Goal: Task Accomplishment & Management: Complete application form

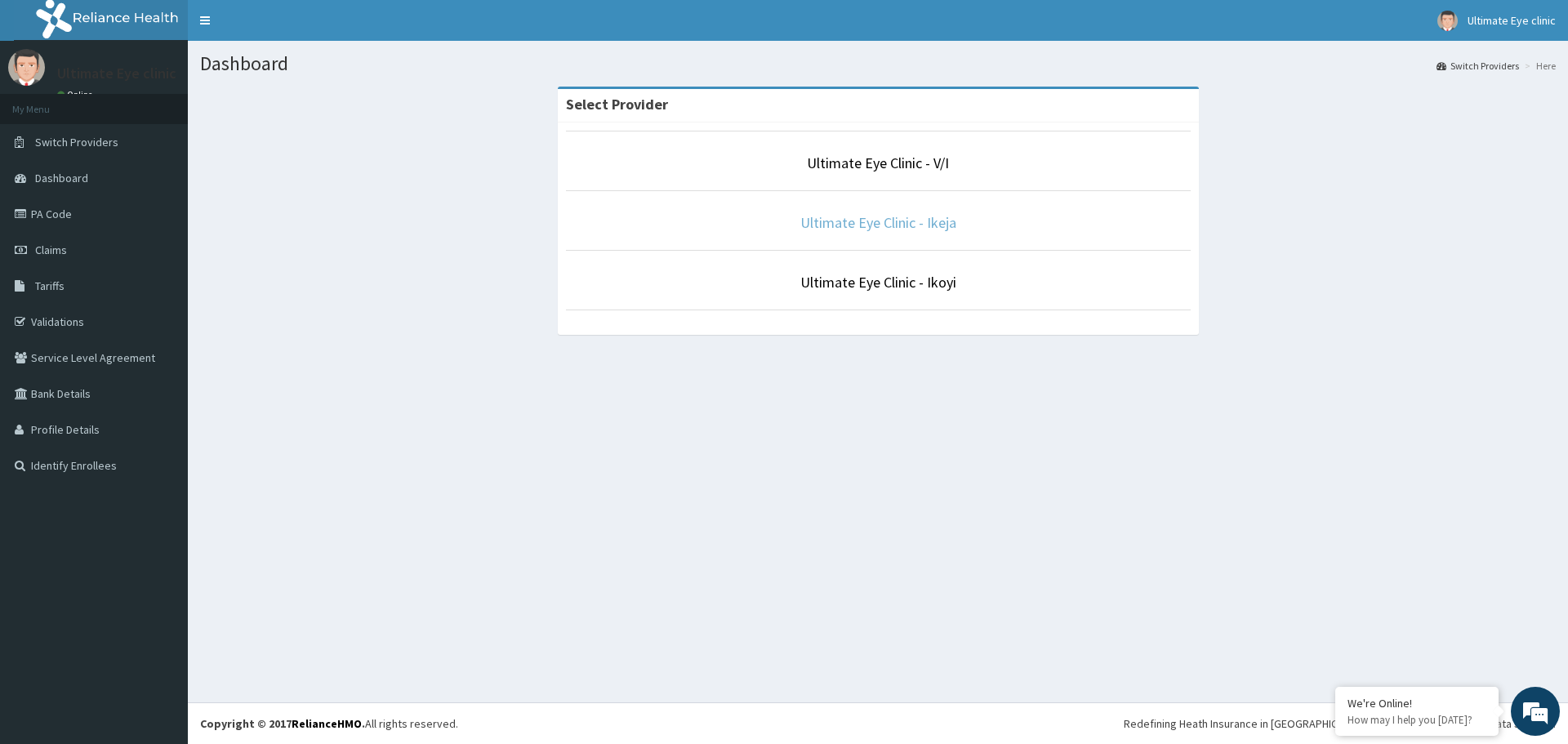
click at [895, 224] on link "Ultimate Eye Clinic - Ikeja" at bounding box center [878, 222] width 156 height 19
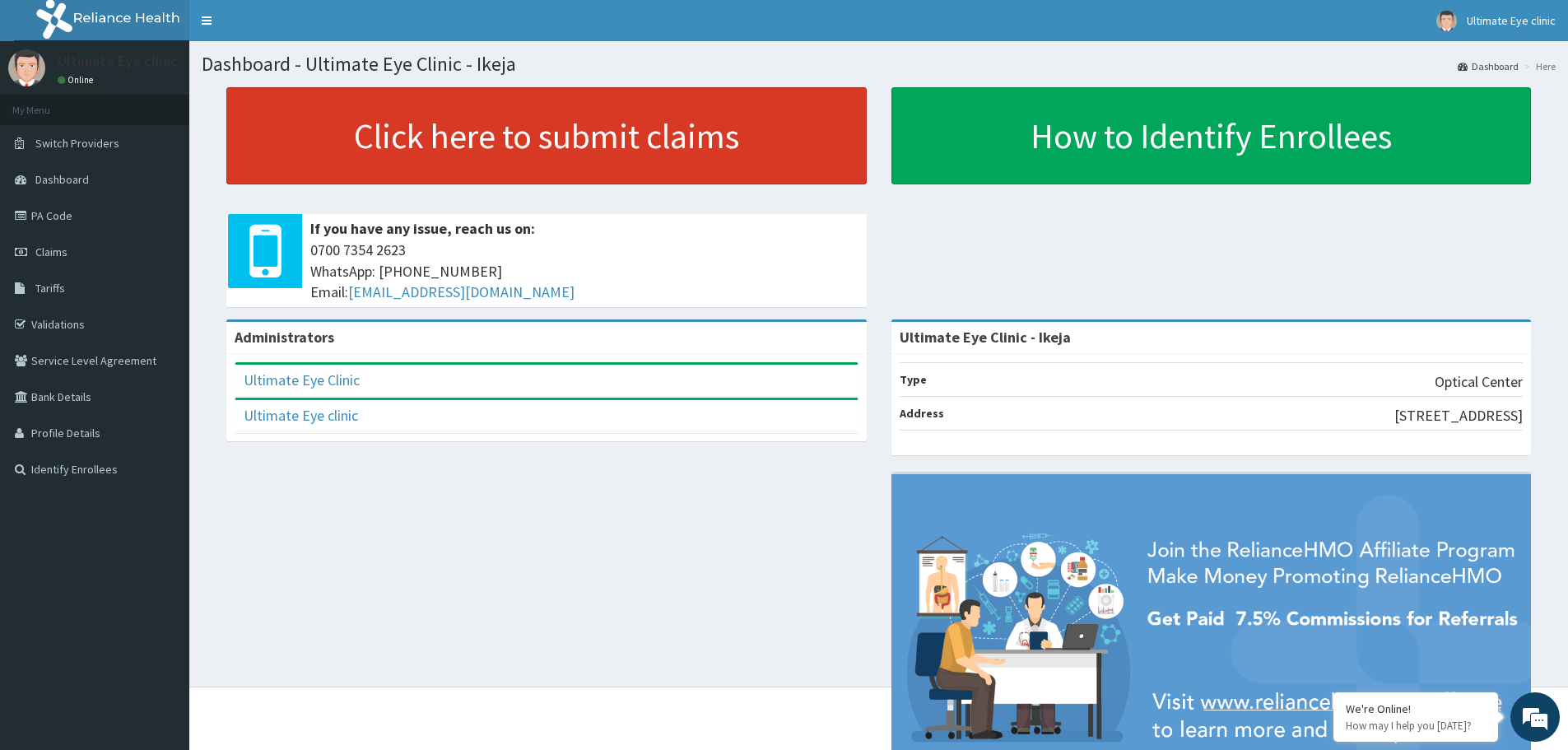
click at [417, 134] on link "Click here to submit claims" at bounding box center [547, 136] width 641 height 97
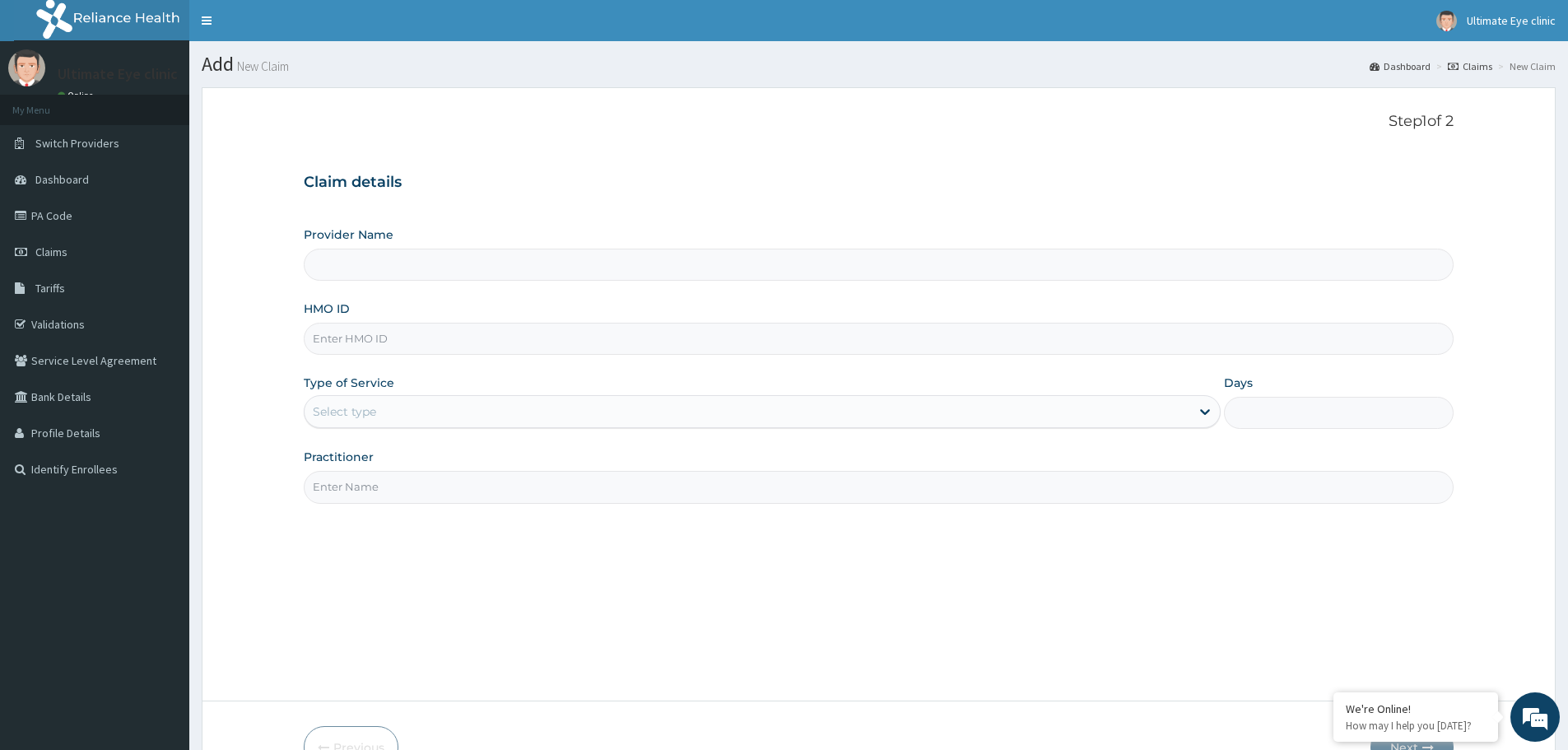
type input "Ultimate Eye Clinic - Ikeja"
click at [335, 338] on input "HMO ID" at bounding box center [878, 339] width 1150 height 32
type input "BOI/"
click at [59, 214] on link "PA Code" at bounding box center [94, 216] width 190 height 36
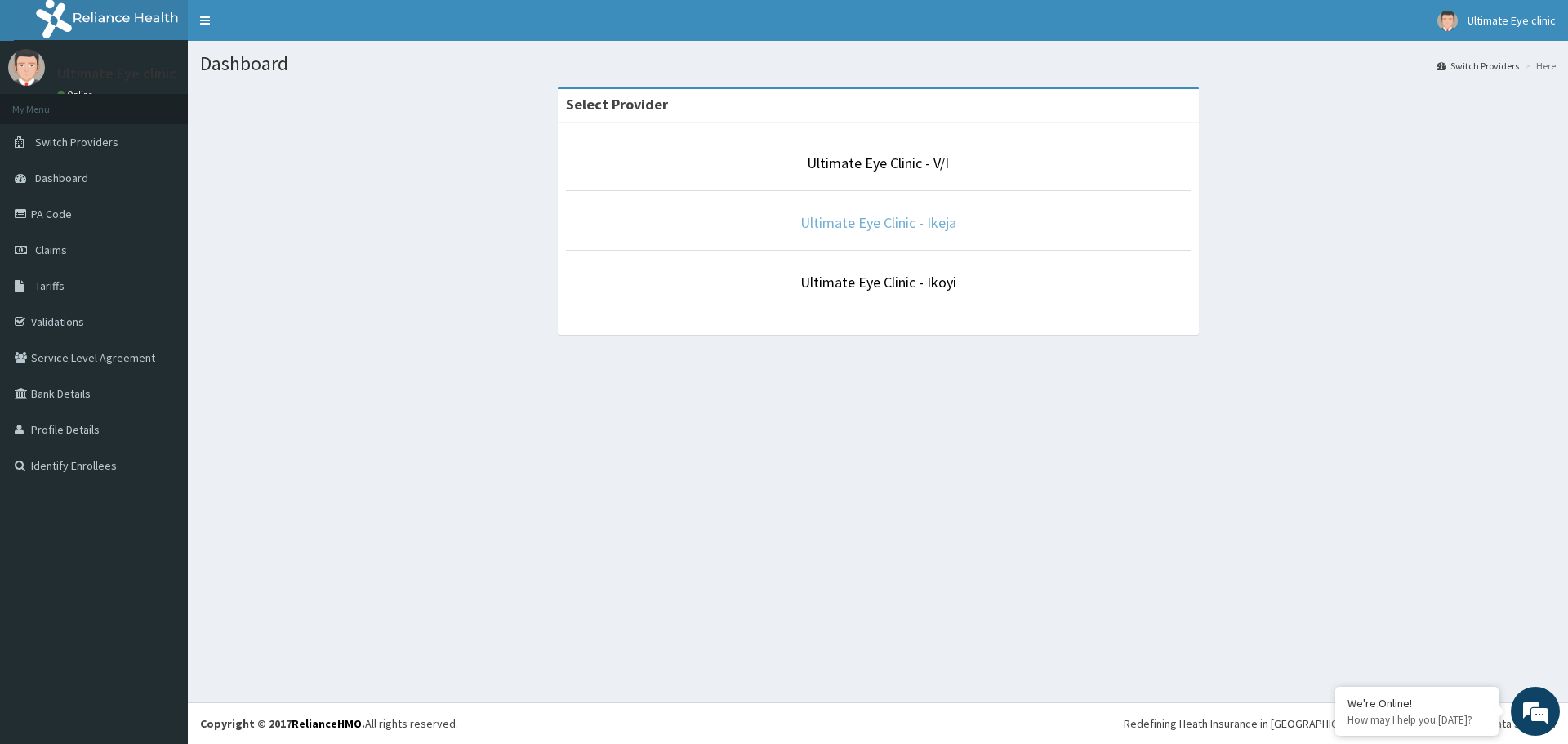
click at [914, 217] on link "Ultimate Eye Clinic - Ikeja" at bounding box center [878, 222] width 156 height 19
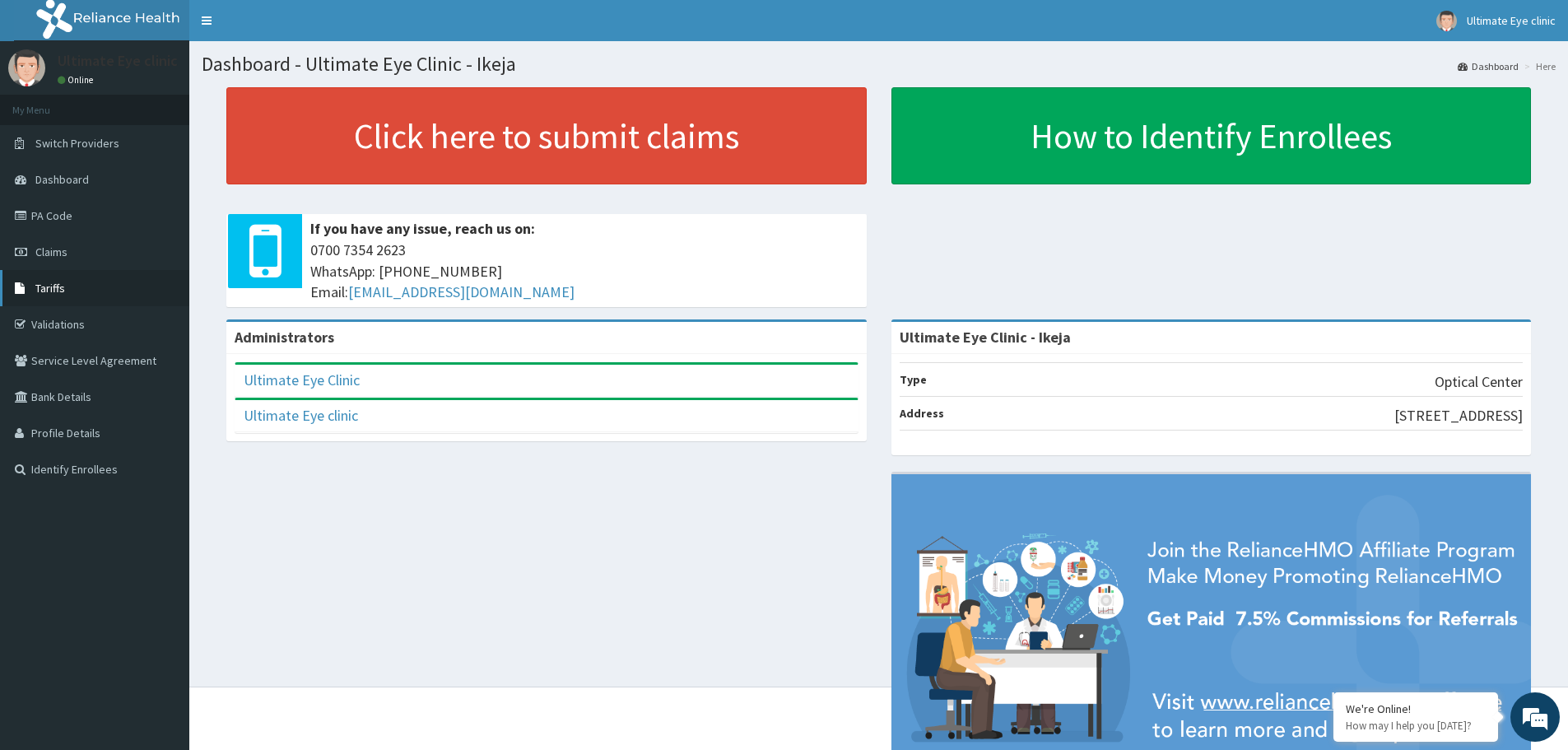
click at [61, 283] on span "Tariffs" at bounding box center [51, 287] width 30 height 15
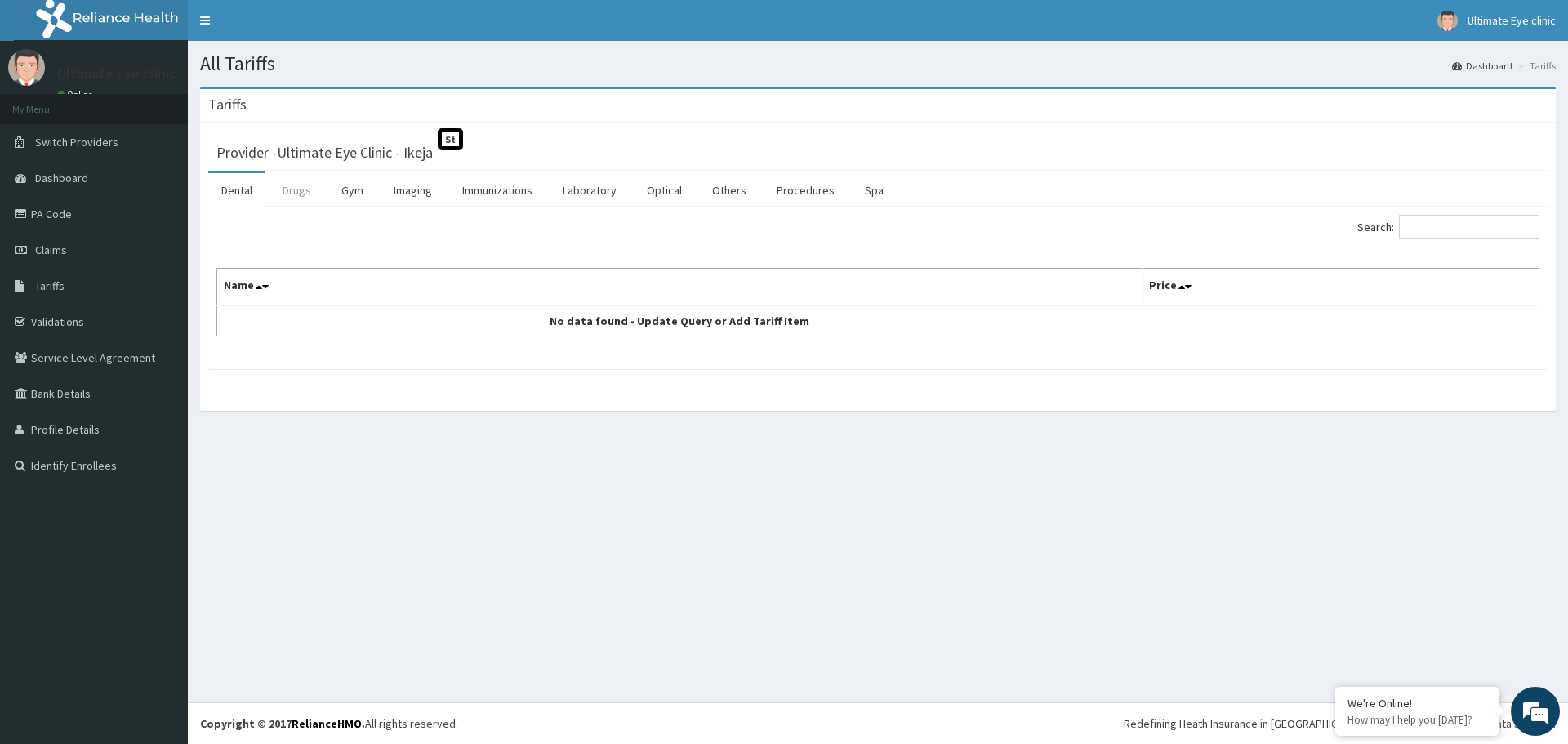
click at [303, 193] on link "Drugs" at bounding box center [297, 190] width 55 height 34
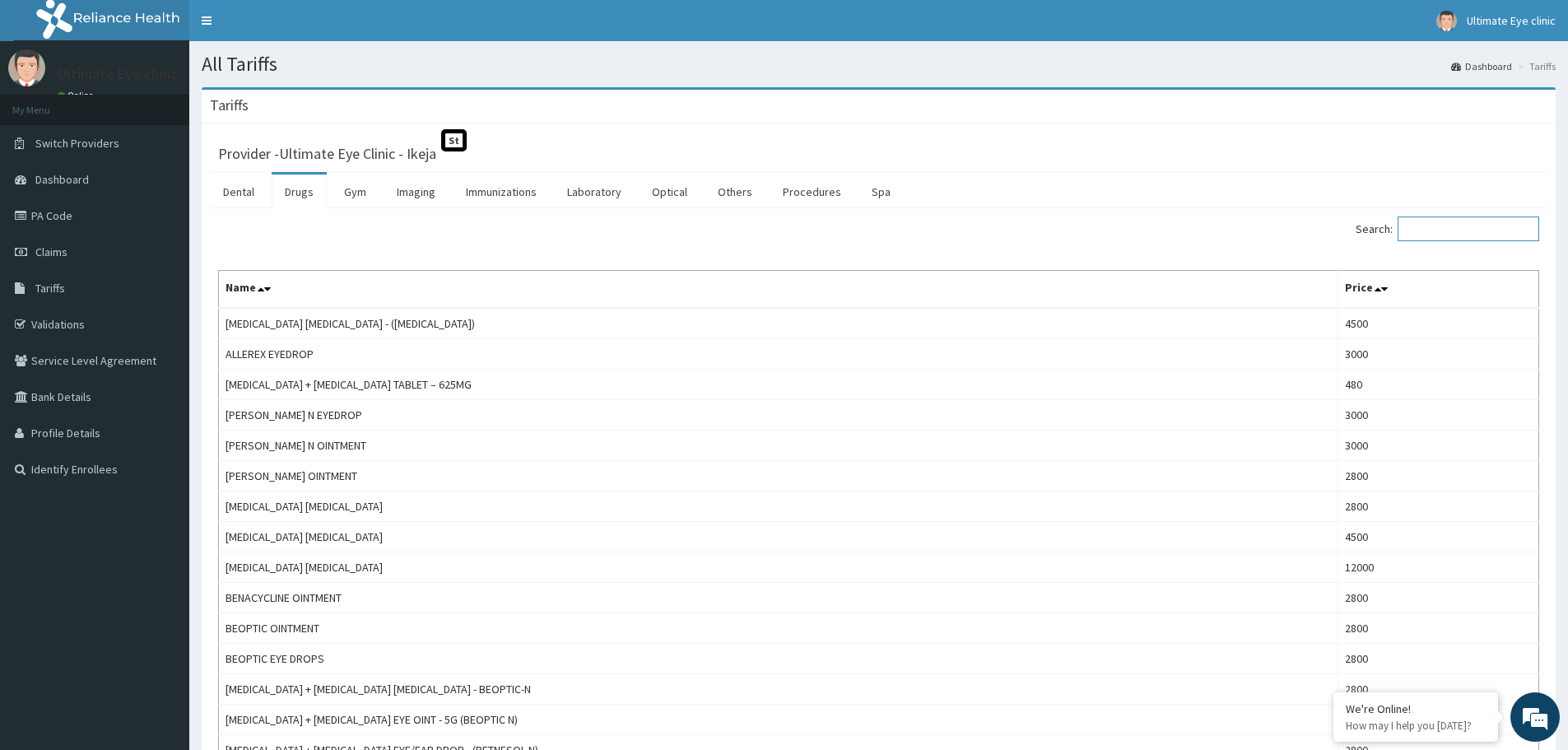
click at [1434, 226] on input "Search:" at bounding box center [1469, 228] width 141 height 25
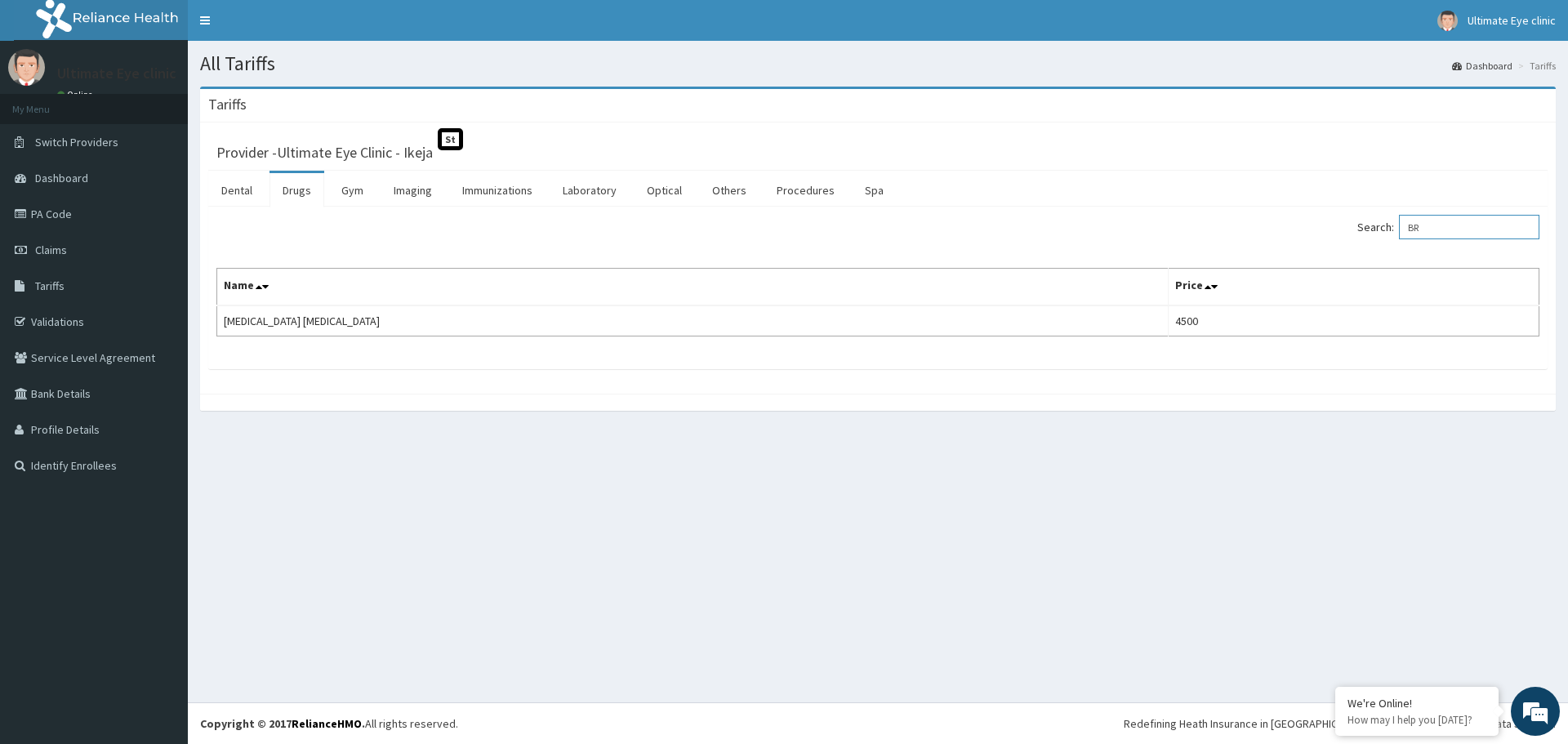
type input "B"
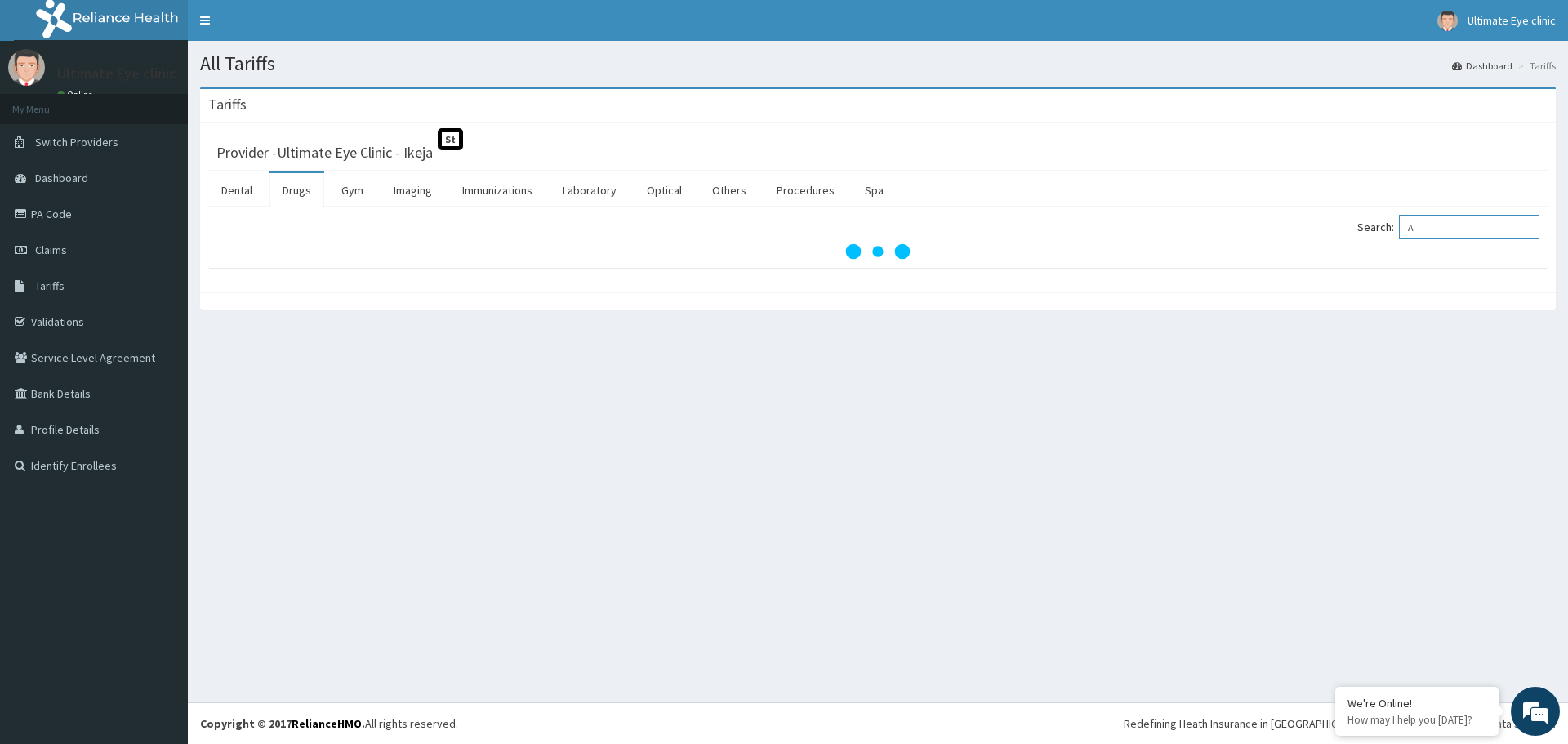
type input "A"
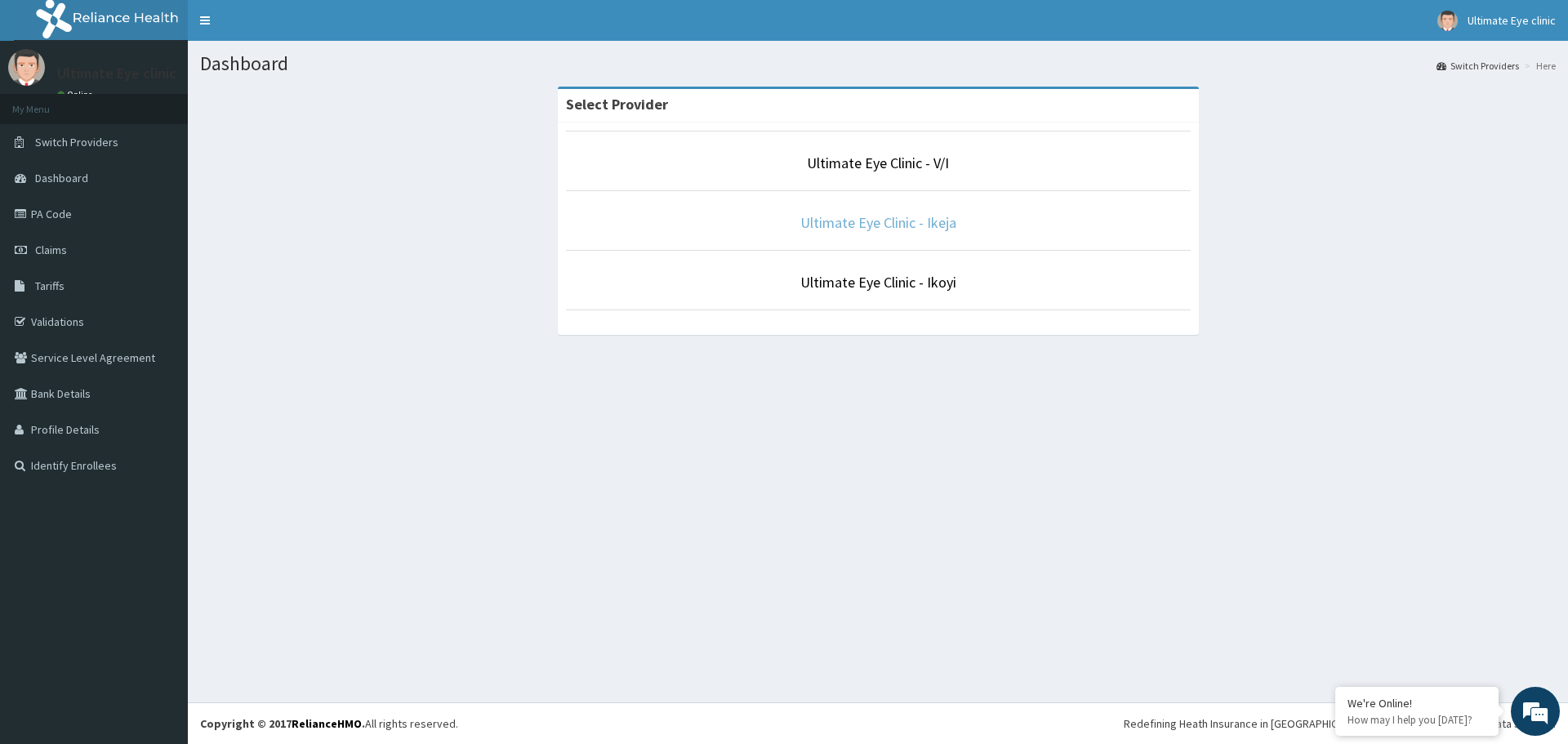
click at [873, 223] on link "Ultimate Eye Clinic - Ikeja" at bounding box center [878, 222] width 156 height 19
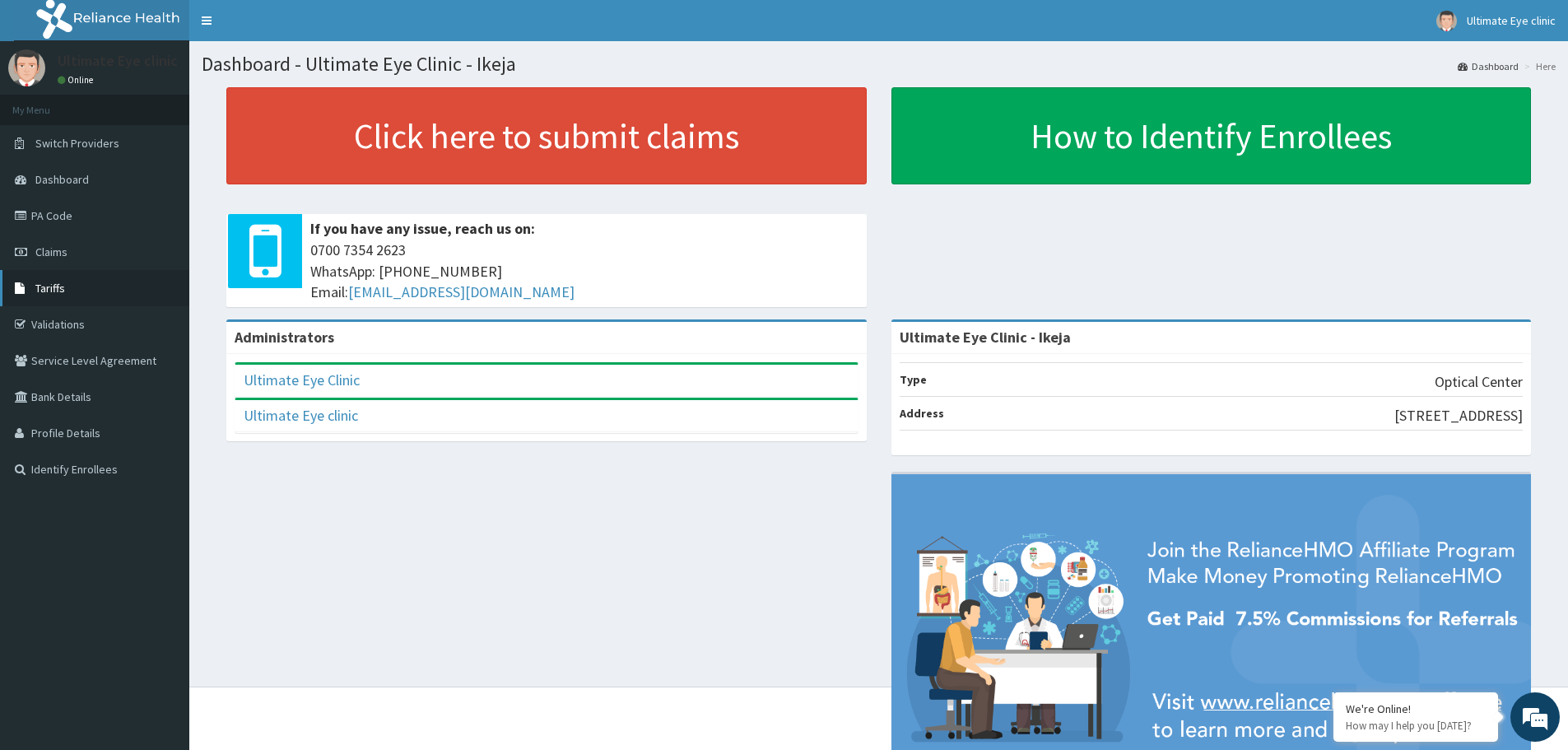
click at [56, 285] on span "Tariffs" at bounding box center [51, 287] width 30 height 15
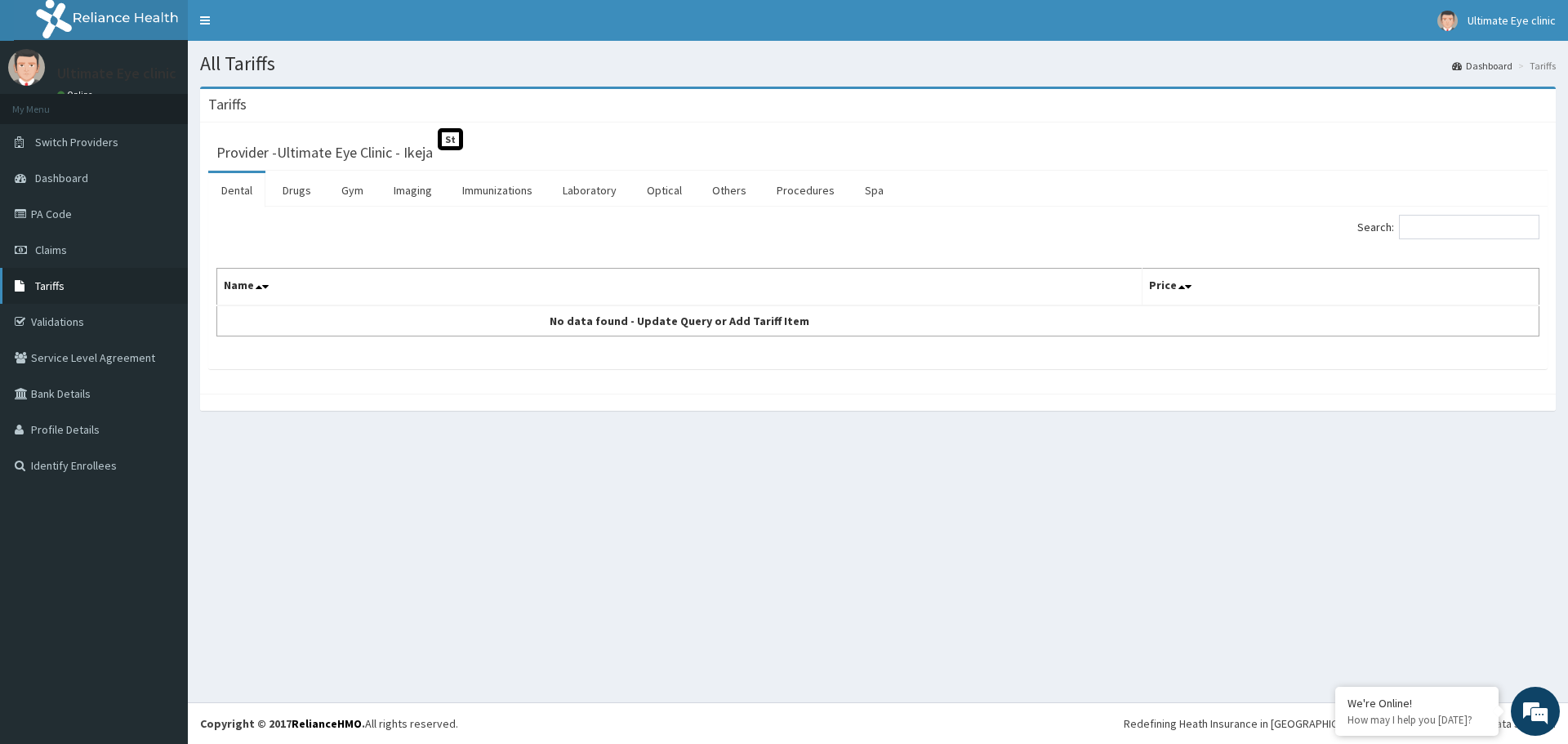
click at [55, 279] on span "Tariffs" at bounding box center [50, 285] width 30 height 15
click at [1444, 226] on input "Search:" at bounding box center [1468, 227] width 140 height 25
click at [668, 193] on link "Optical" at bounding box center [664, 190] width 61 height 34
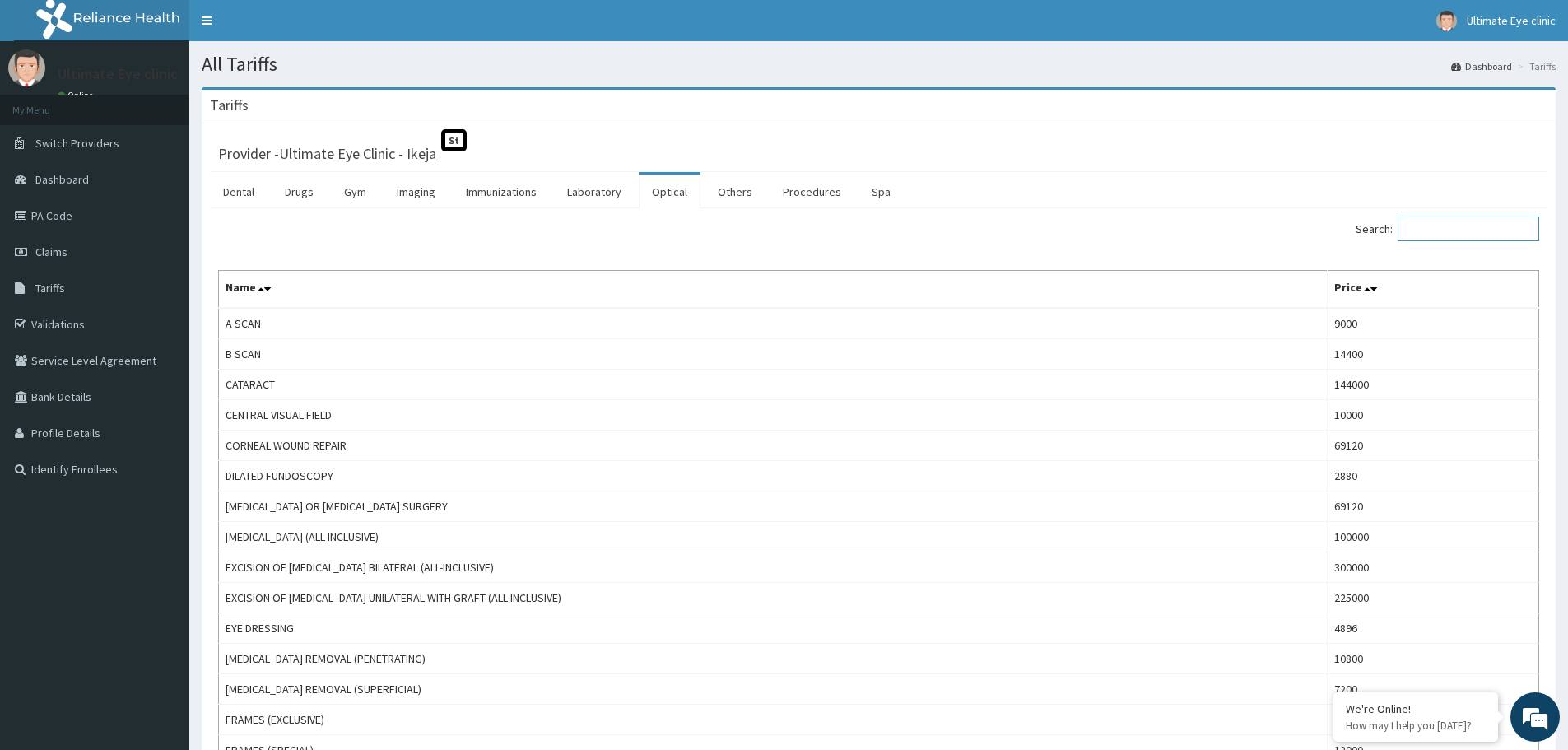
click at [1442, 224] on input "Search:" at bounding box center [1469, 228] width 141 height 25
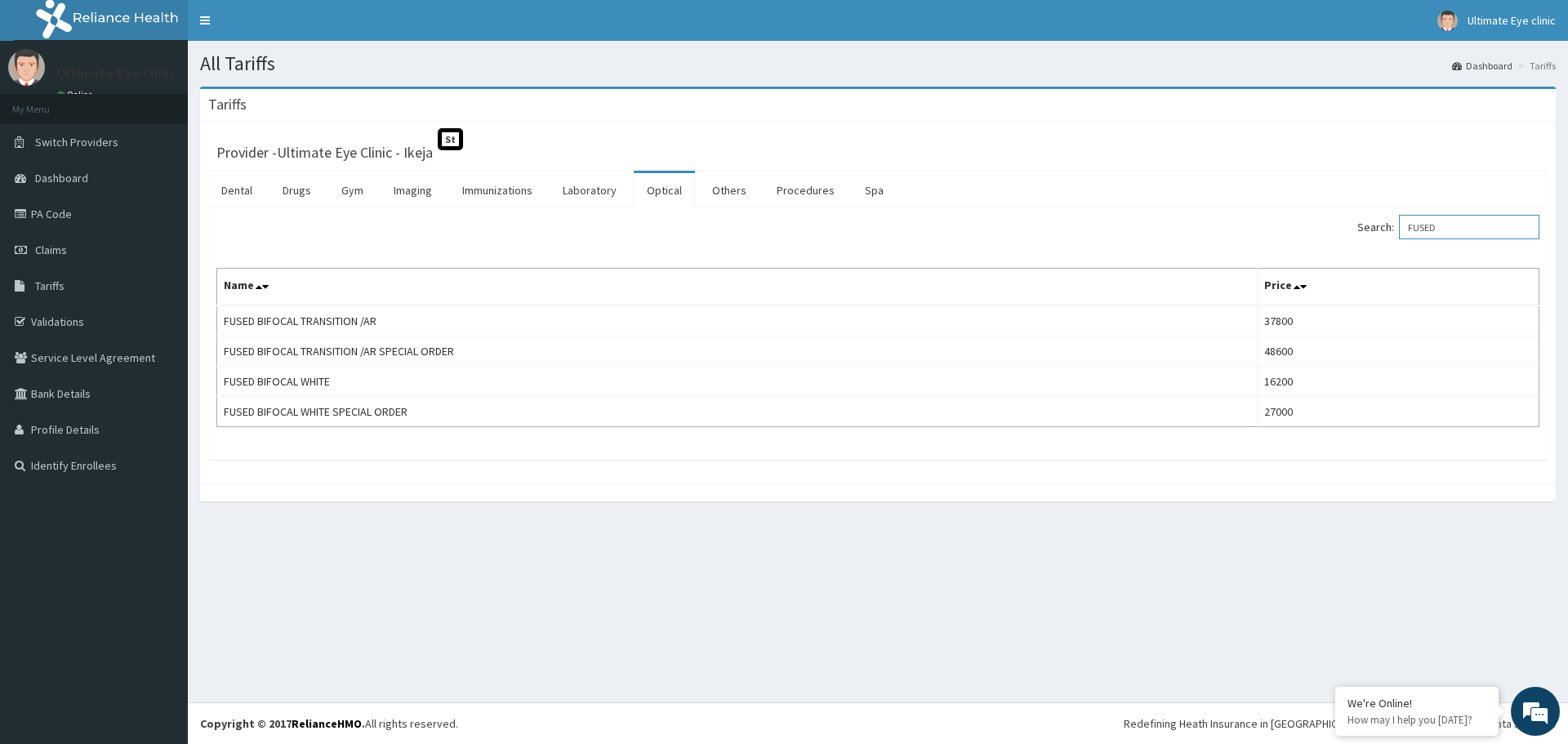
type input "FUSED"
click at [62, 212] on link "PA Code" at bounding box center [94, 214] width 188 height 35
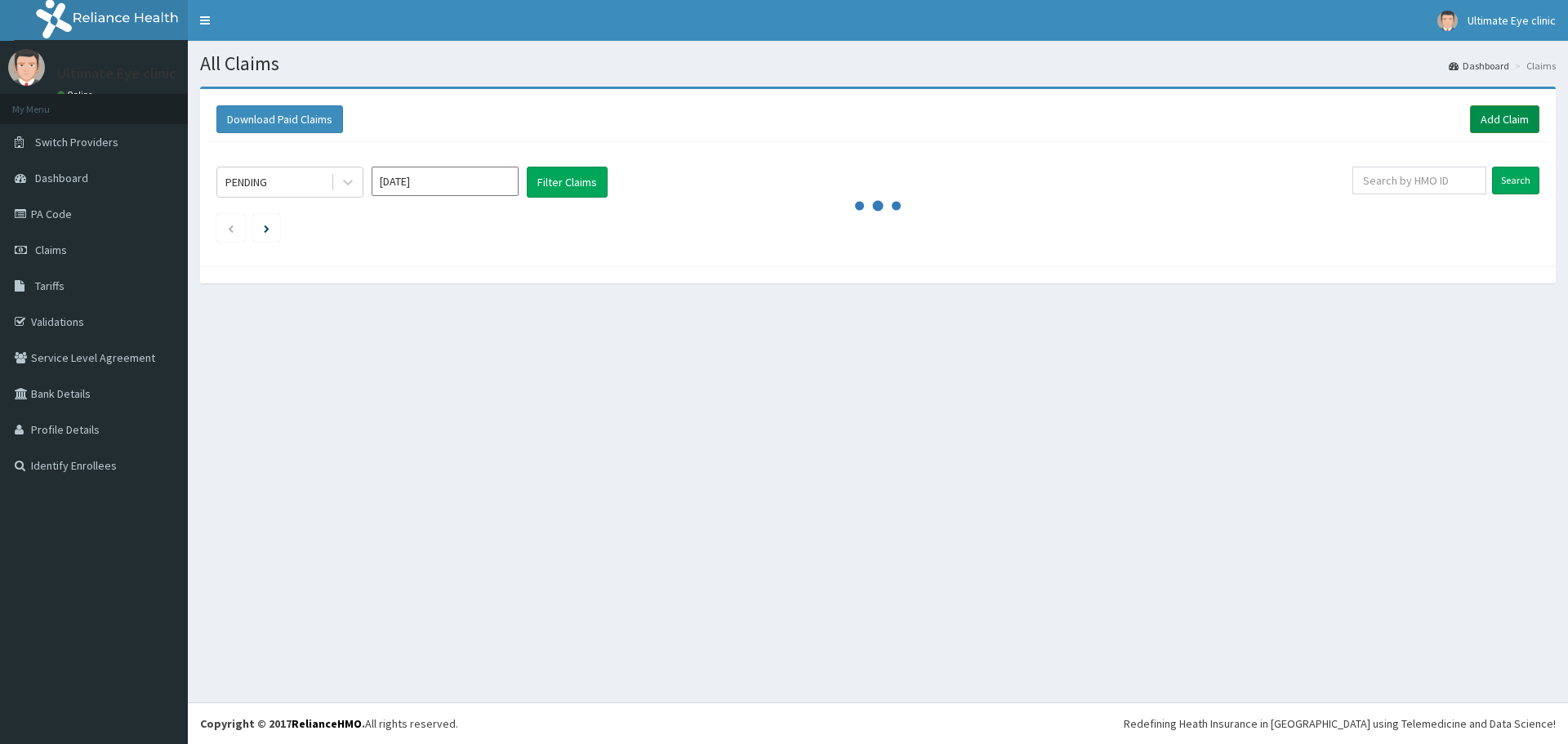
click at [1511, 115] on link "Add Claim" at bounding box center [1504, 119] width 69 height 28
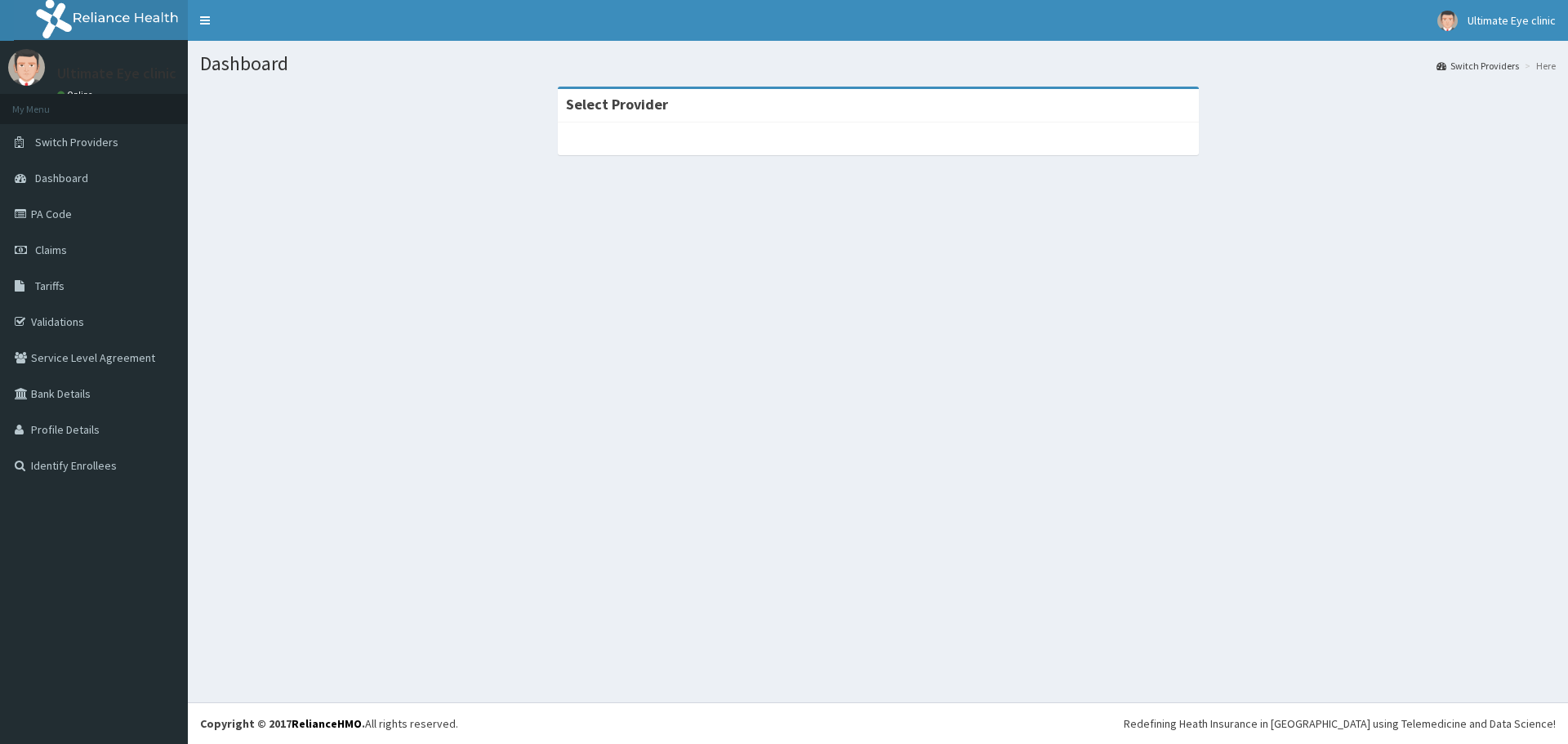
drag, startPoint x: 40, startPoint y: 244, endPoint x: 189, endPoint y: 243, distance: 149.0
click at [40, 245] on span "Claims" at bounding box center [51, 249] width 32 height 15
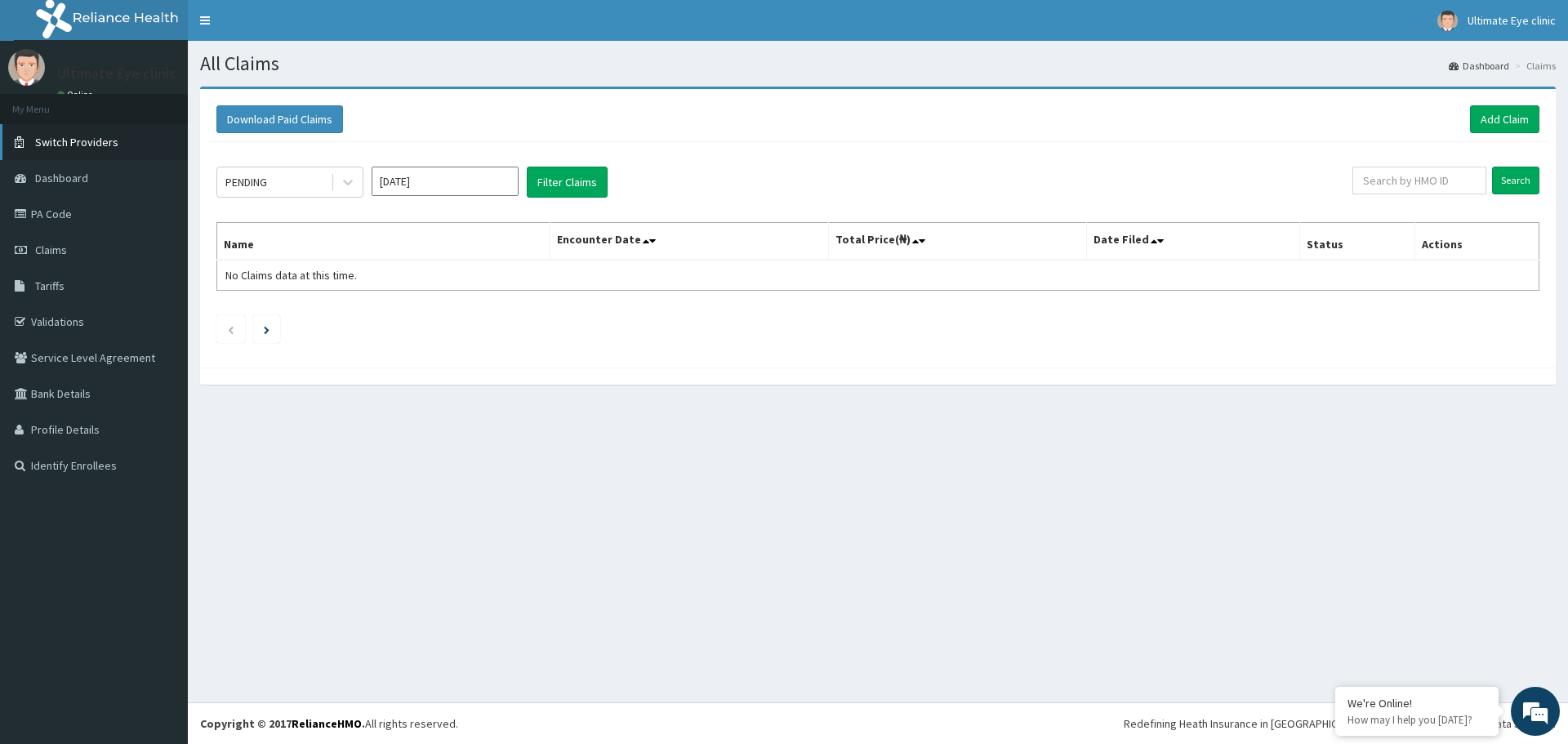
click at [99, 145] on span "Switch Providers" at bounding box center [77, 142] width 83 height 15
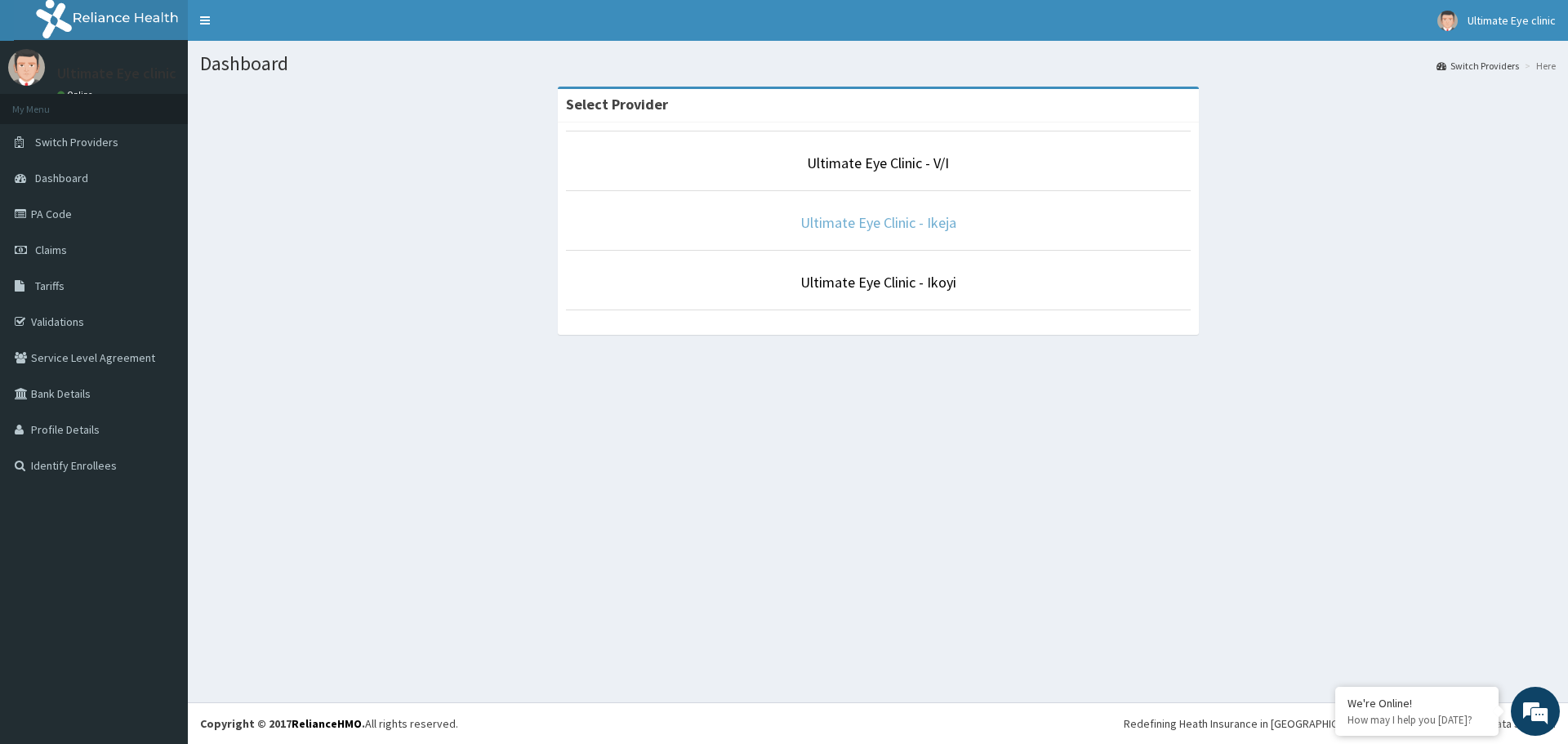
click at [897, 224] on link "Ultimate Eye Clinic - Ikeja" at bounding box center [878, 222] width 156 height 19
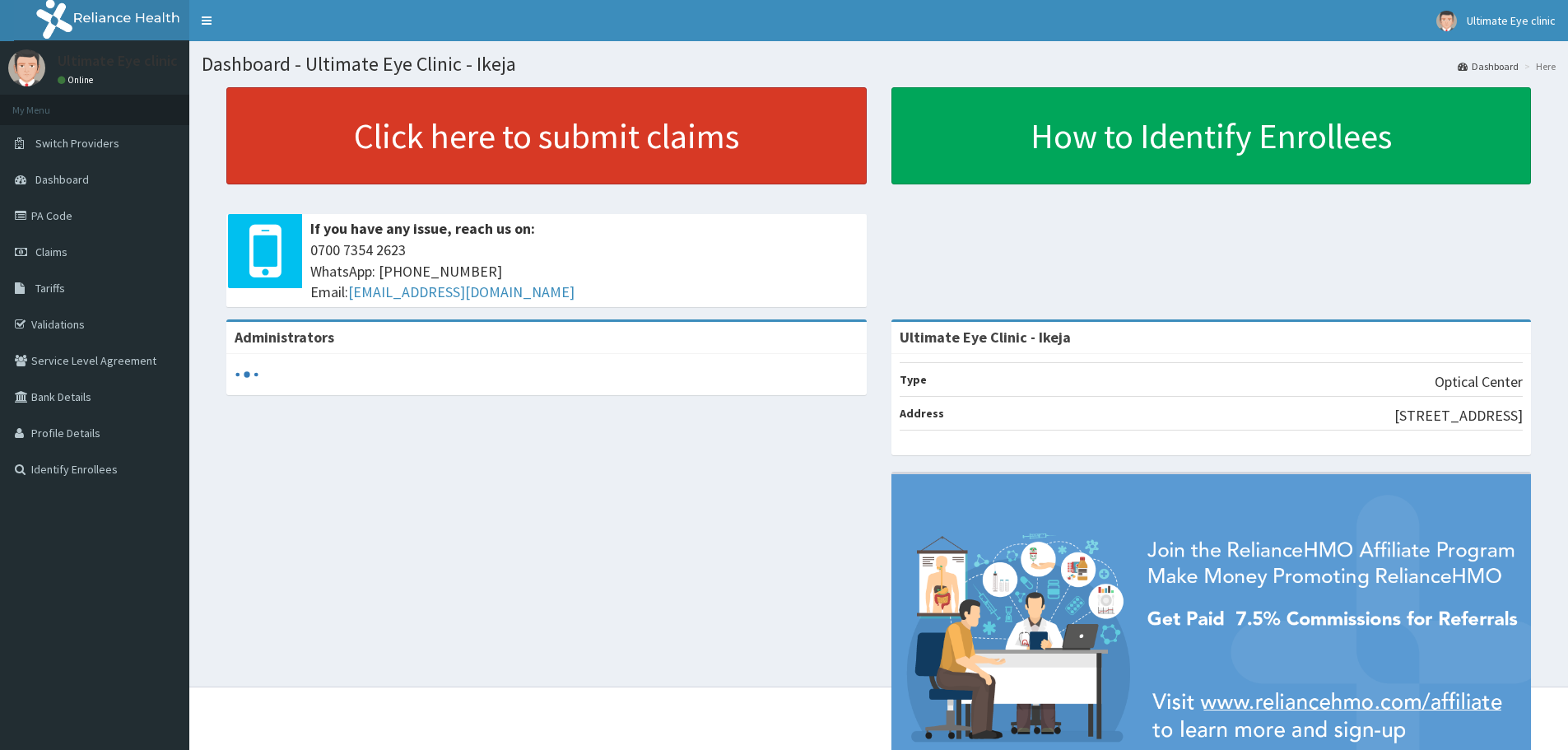
click at [583, 134] on link "Click here to submit claims" at bounding box center [547, 136] width 641 height 97
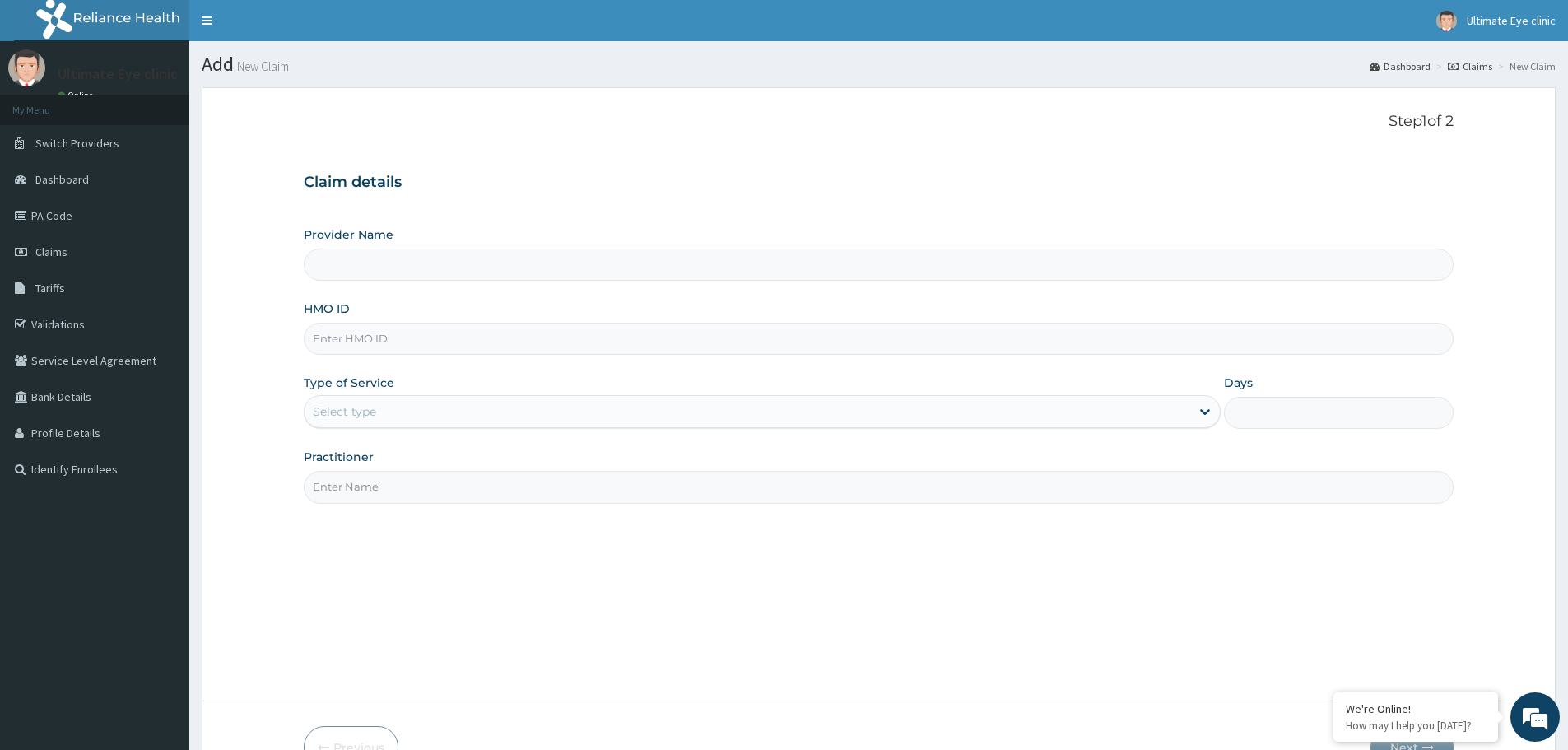
type input "Ultimate Eye Clinic - Ikeja"
click at [391, 352] on input "HMO ID" at bounding box center [878, 339] width 1150 height 32
type input "BOI/10018/A"
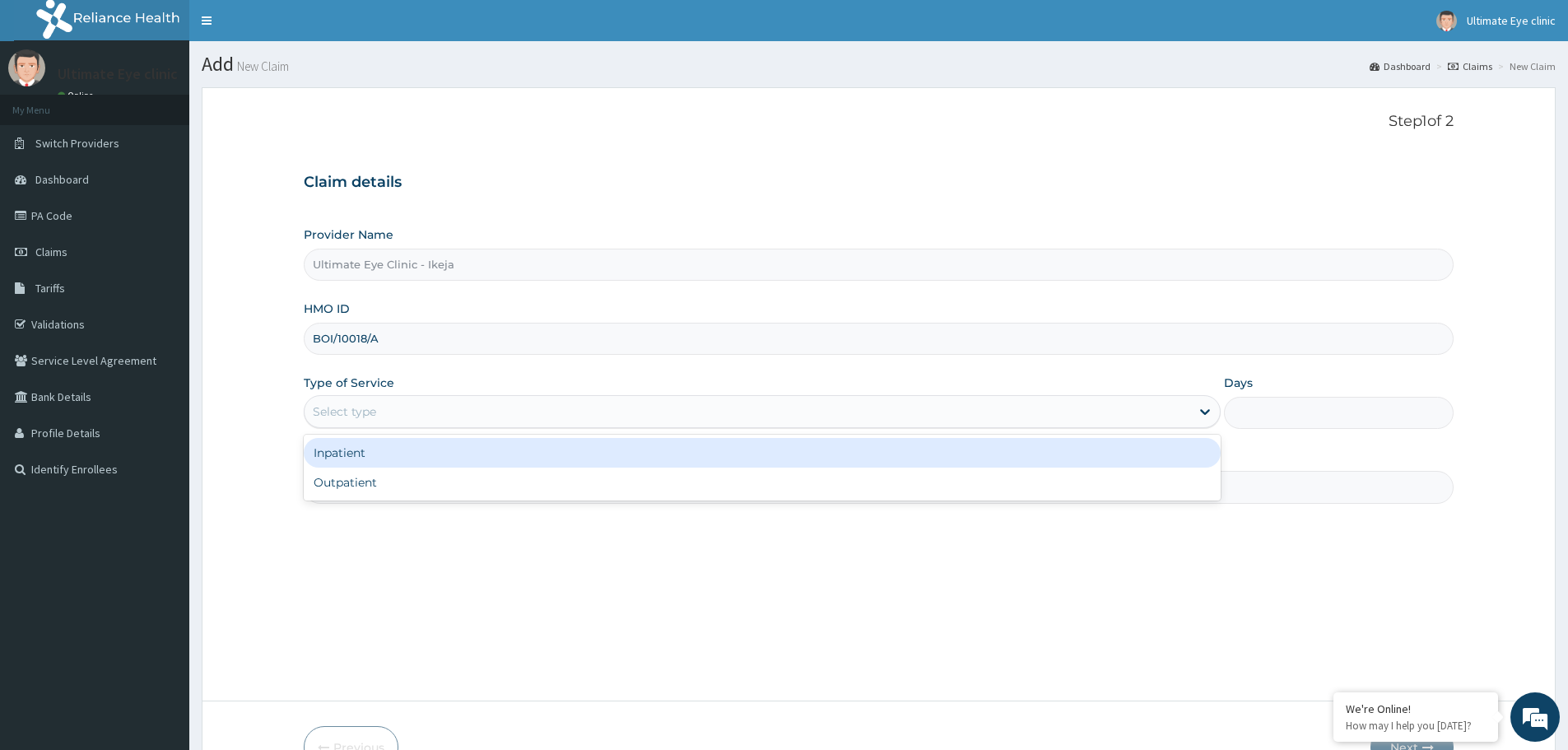
click at [361, 408] on div "Select type" at bounding box center [345, 411] width 64 height 17
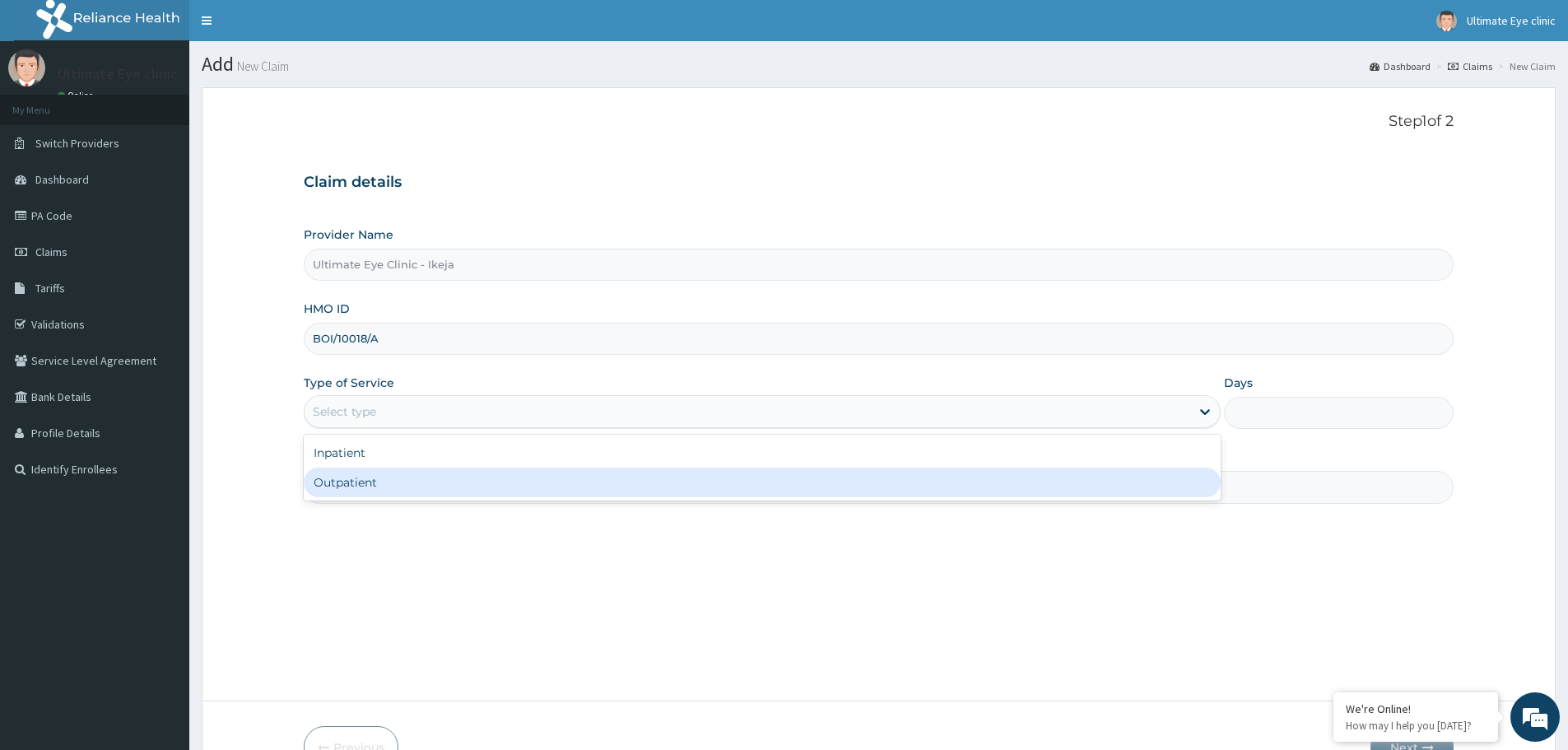
click at [363, 478] on div "Outpatient" at bounding box center [762, 483] width 917 height 30
type input "1"
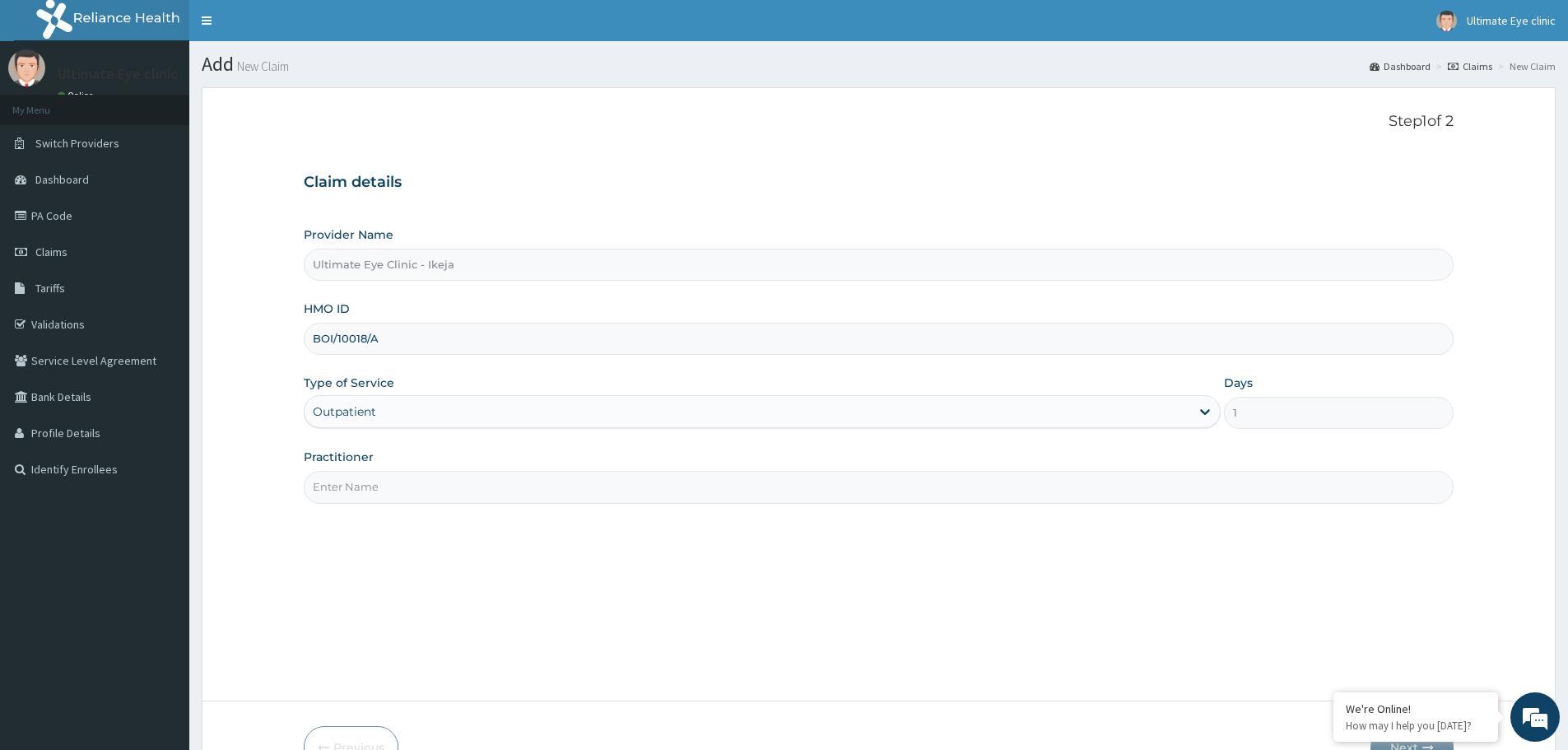
click at [371, 493] on input "Practitioner" at bounding box center [878, 487] width 1150 height 32
type input "DR SOLOMON"
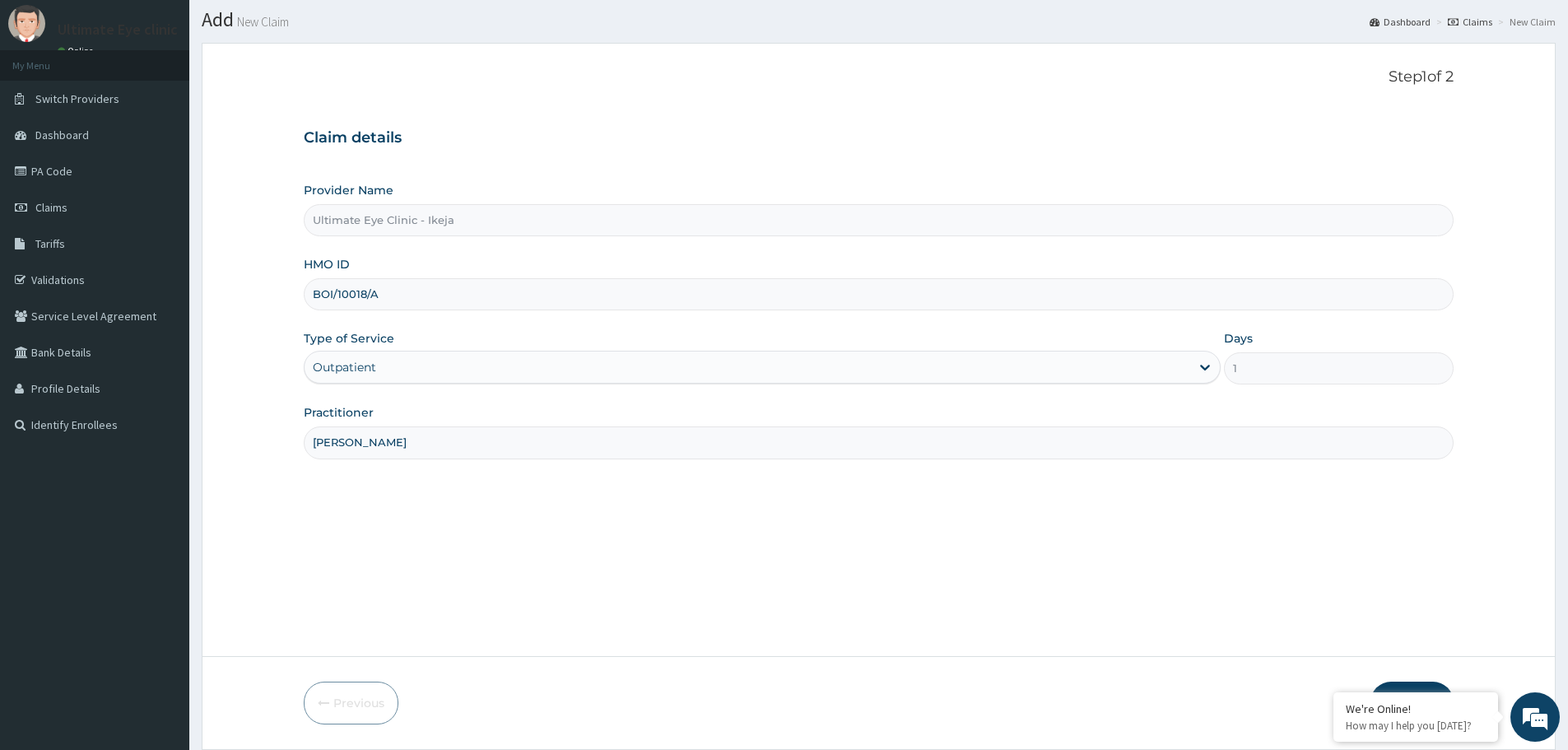
scroll to position [82, 0]
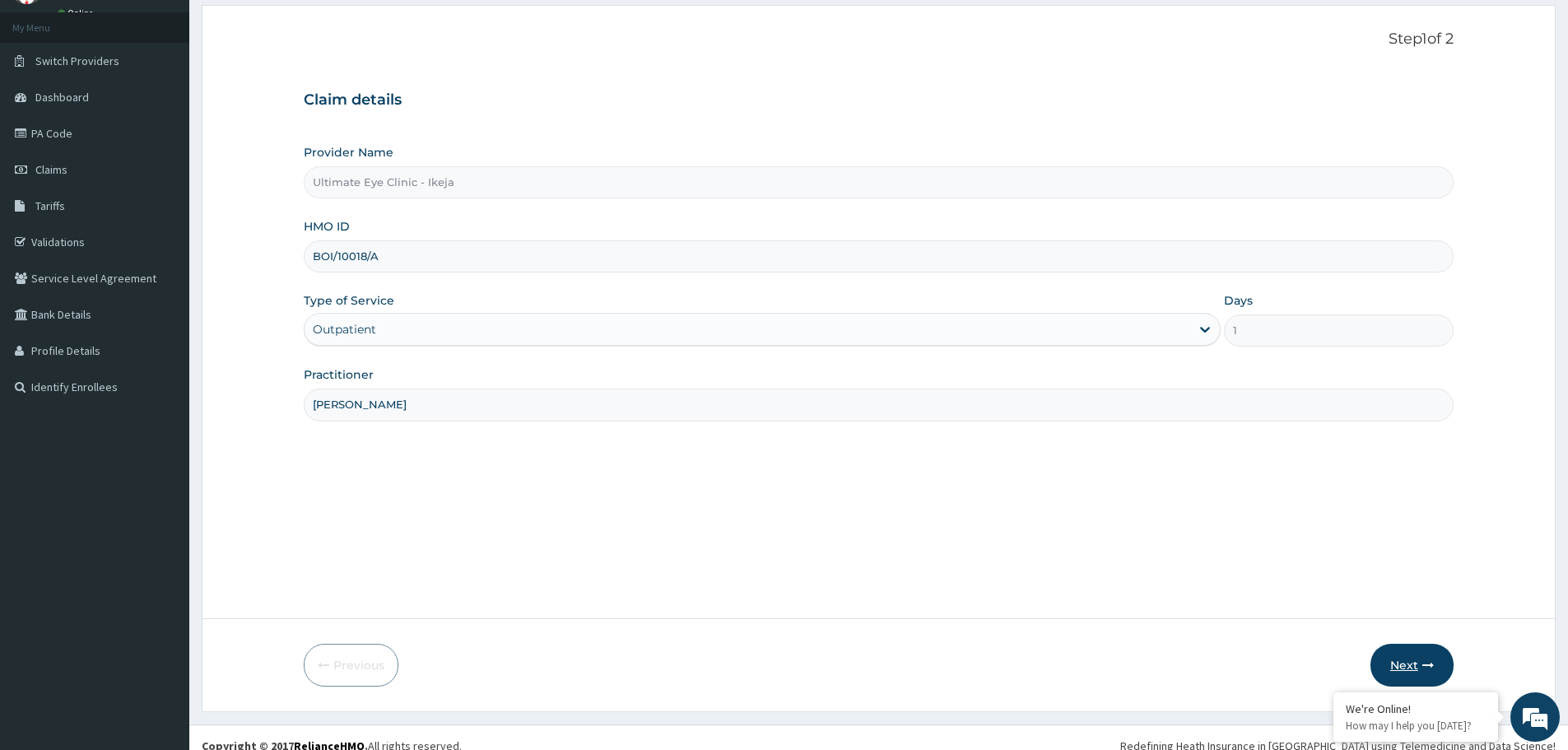
drag, startPoint x: 1403, startPoint y: 660, endPoint x: 1391, endPoint y: 660, distance: 12.0
click at [1391, 660] on button "Next" at bounding box center [1412, 665] width 83 height 43
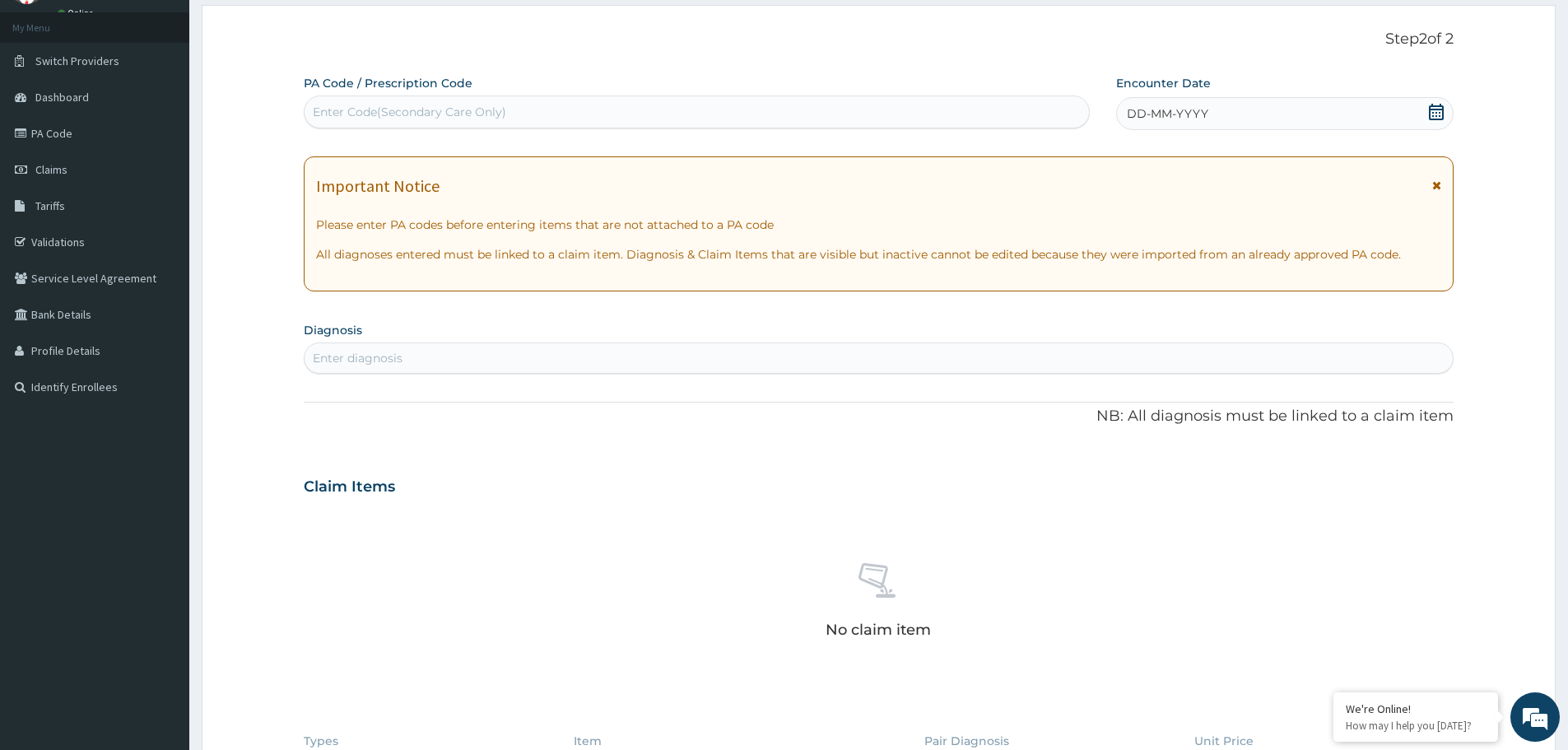
click at [410, 108] on div "Enter Code(Secondary Care Only)" at bounding box center [409, 111] width 194 height 17
type input "PA/9A9FDF"
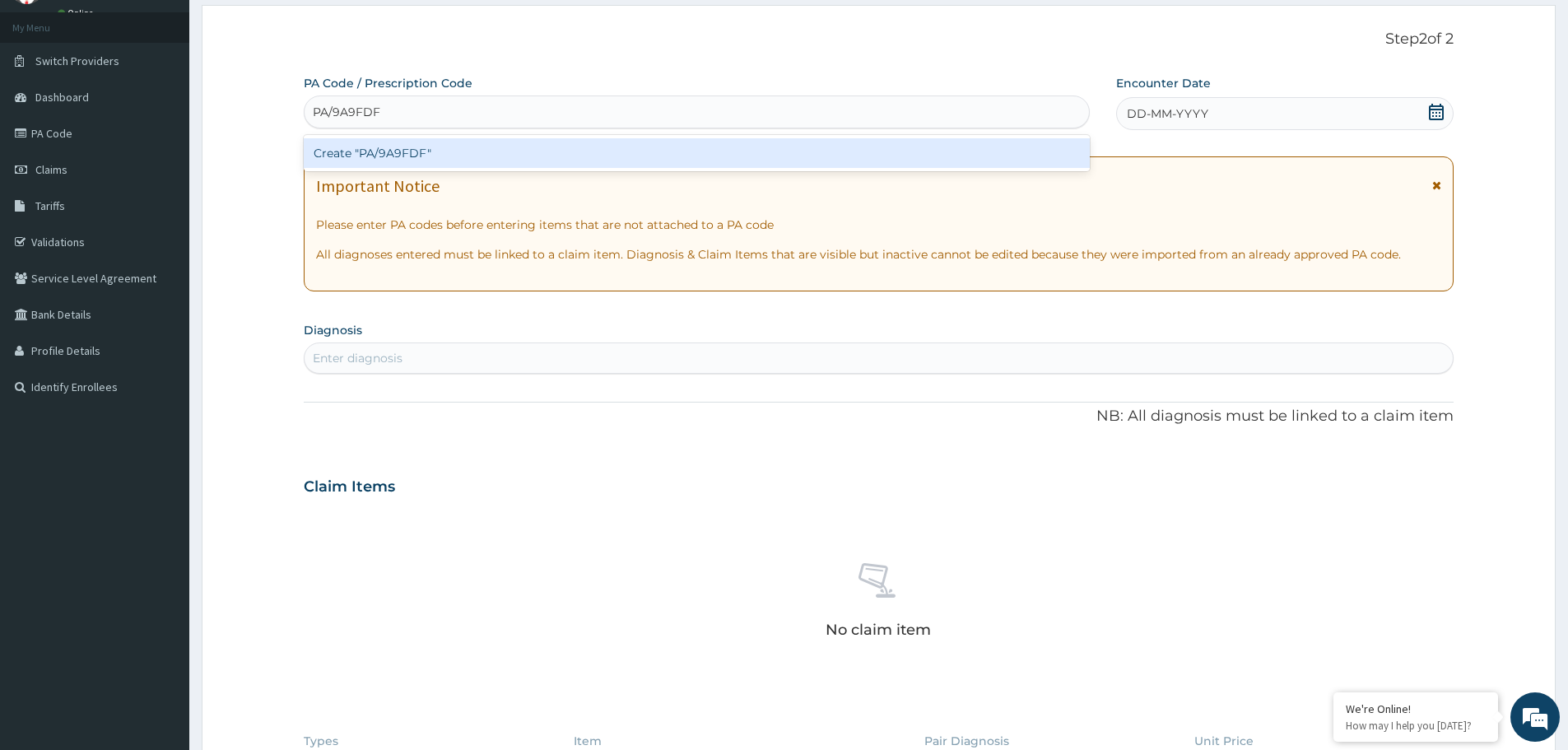
click at [390, 151] on div "Create "PA/9A9FDF"" at bounding box center [697, 153] width 786 height 30
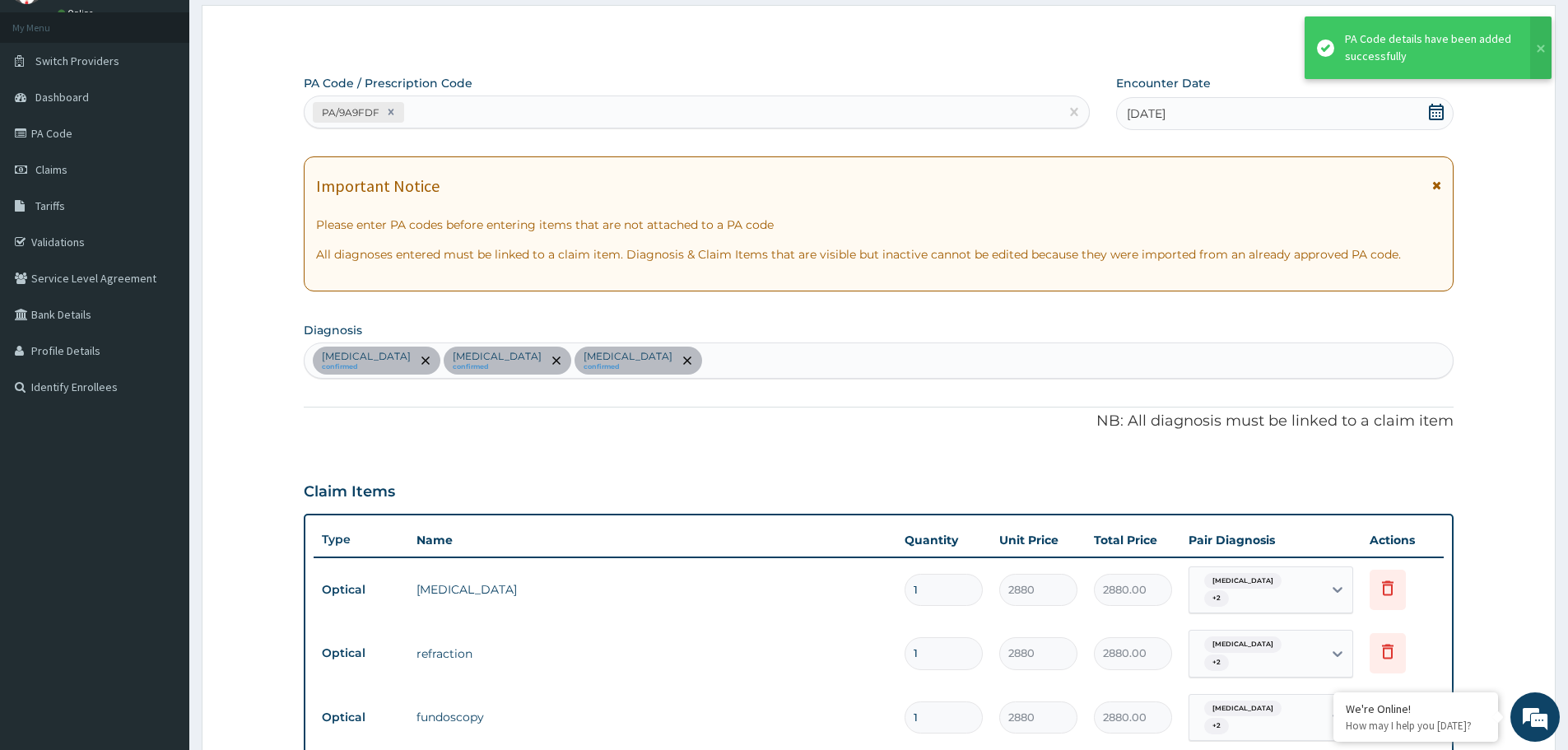
scroll to position [578, 0]
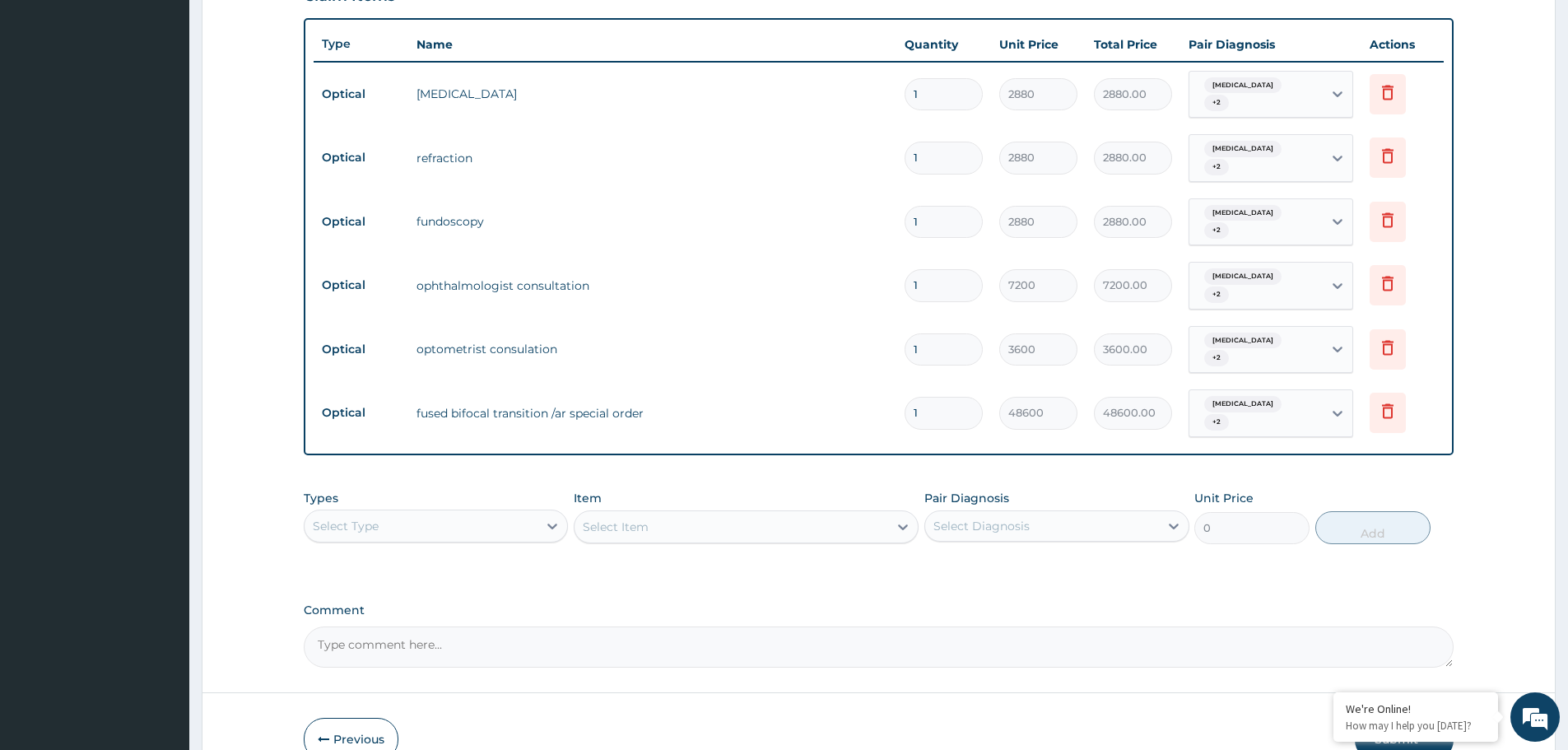
click at [366, 626] on textarea "Comment" at bounding box center [878, 646] width 1150 height 41
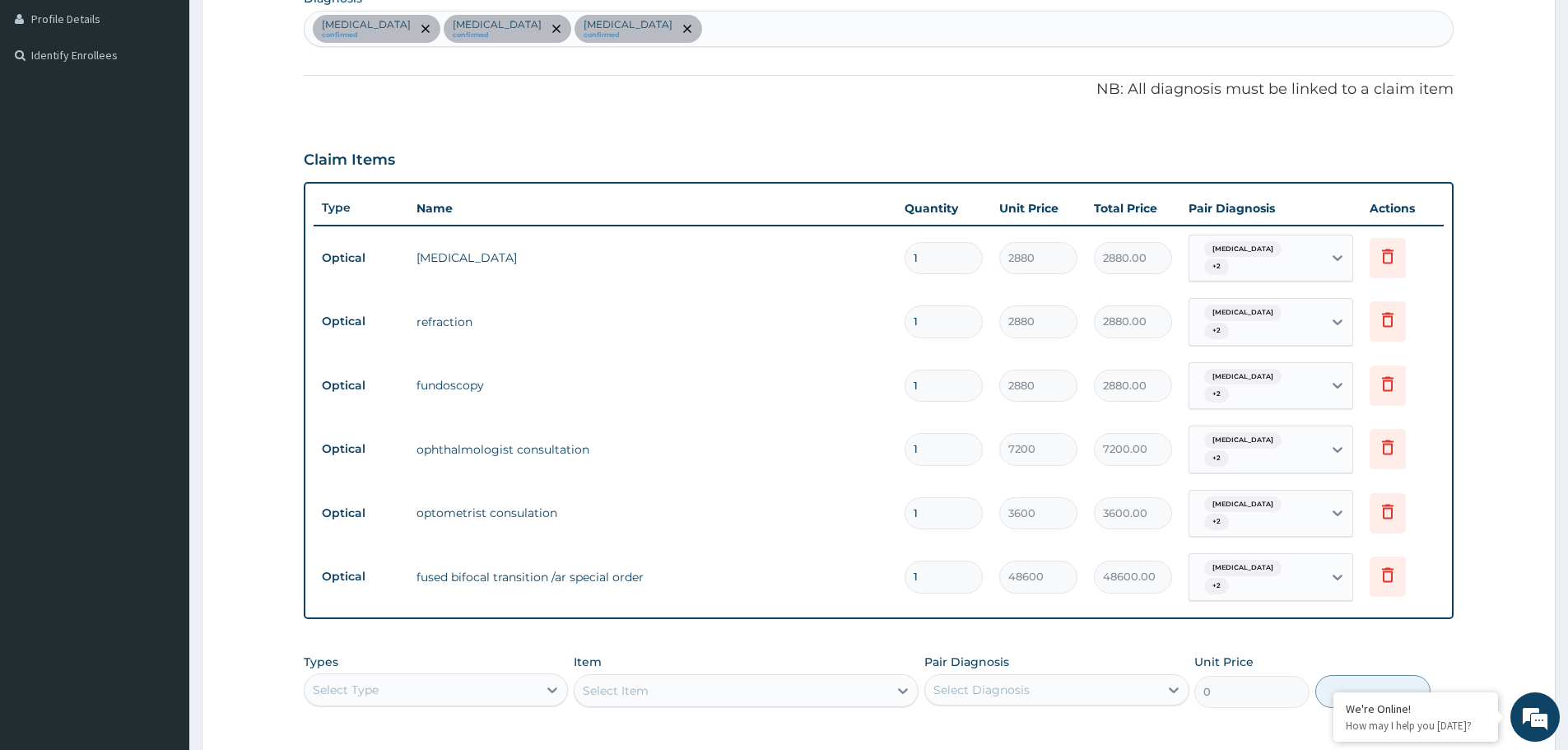
scroll to position [413, 0]
type textarea "KINDLY NOT THAT 15,000 WAS APPROVED FOR GLASSESS"
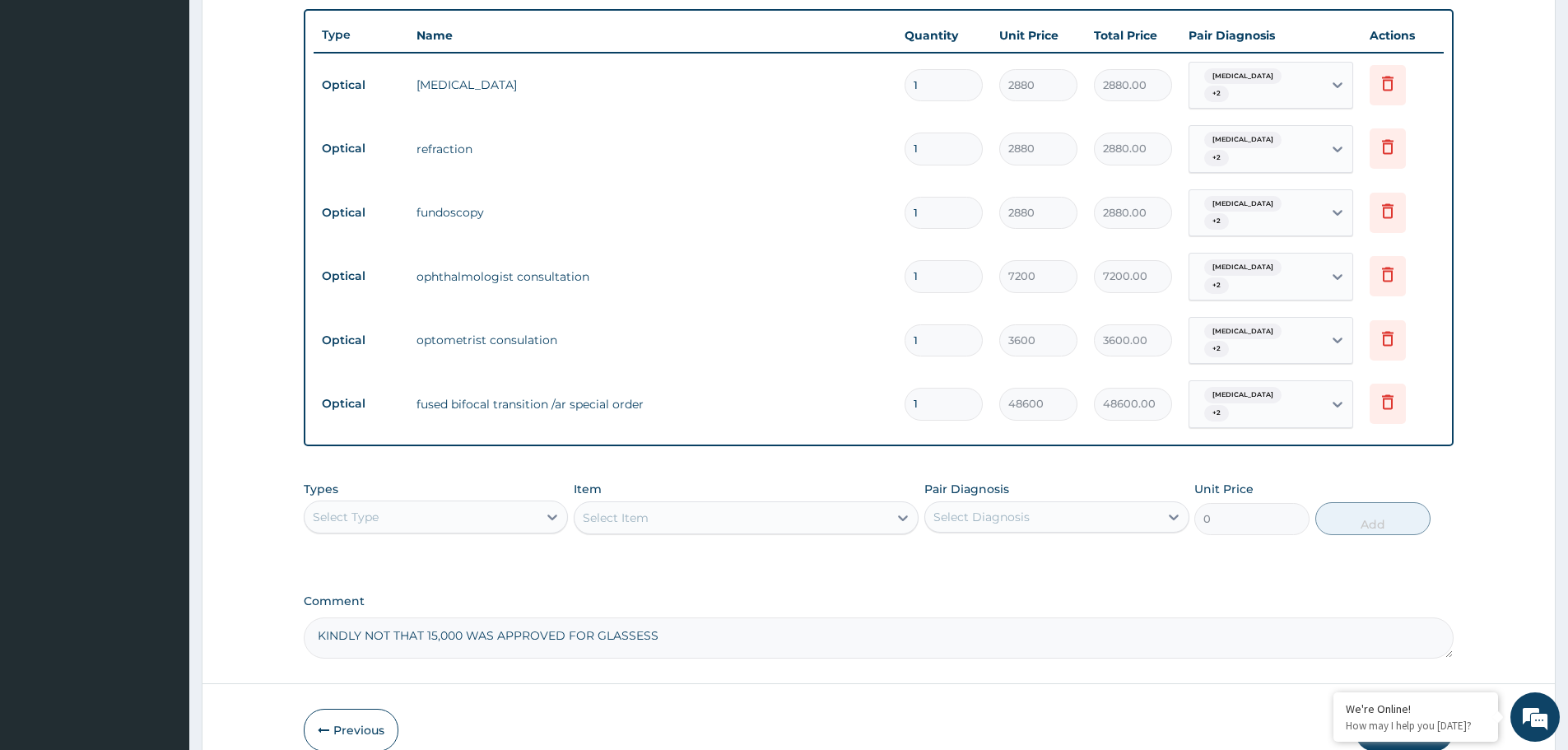
scroll to position [626, 0]
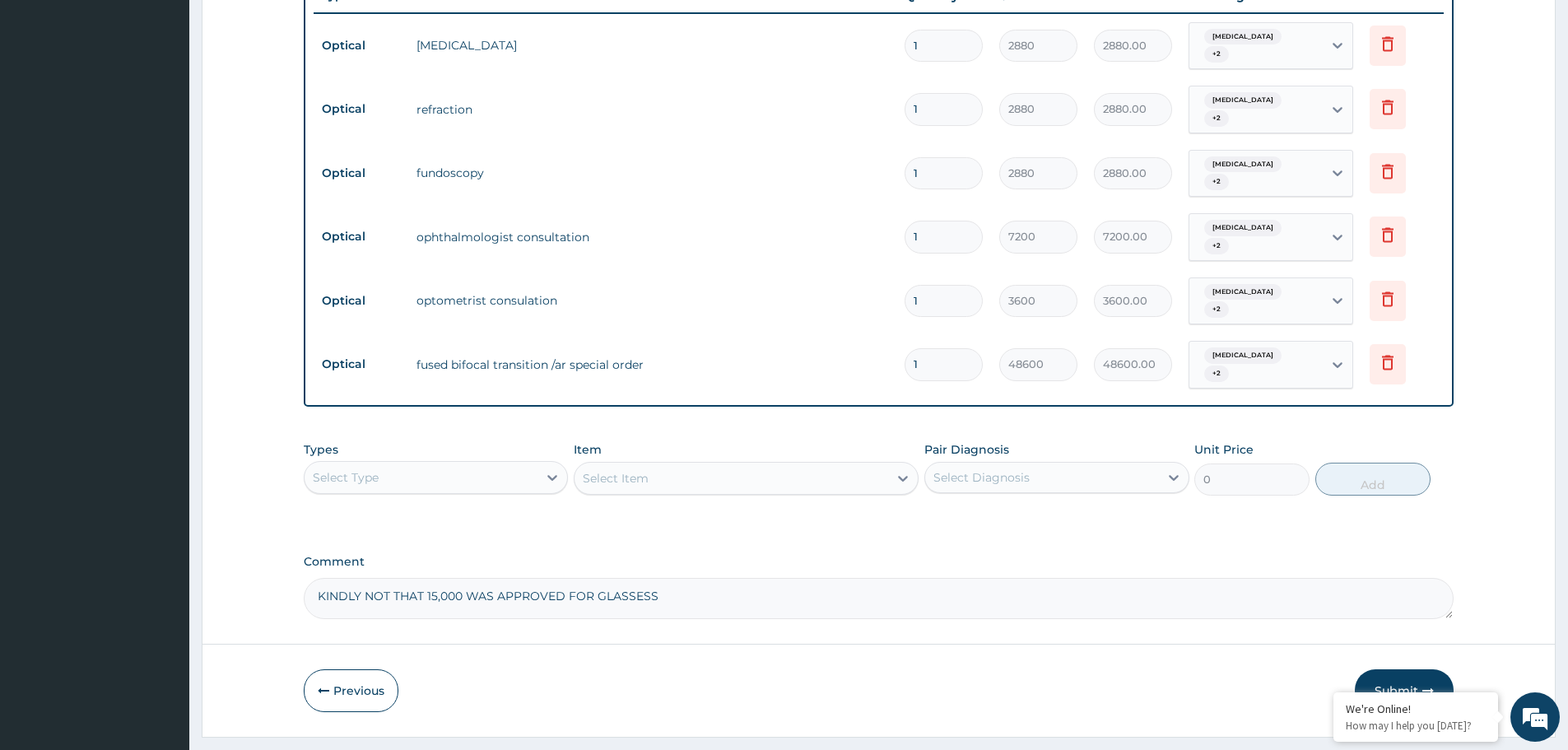
click at [1397, 670] on button "Submit" at bounding box center [1404, 690] width 98 height 43
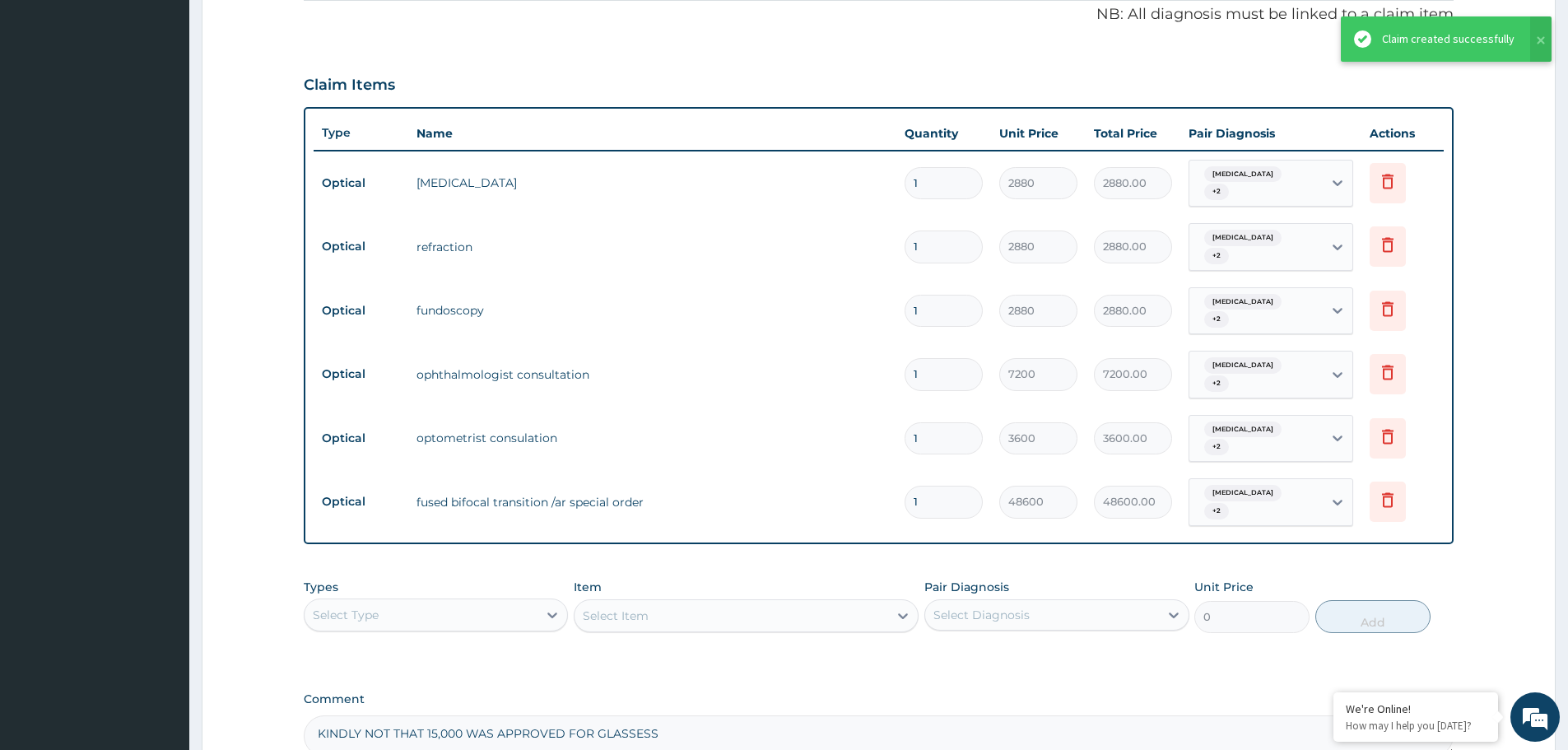
scroll to position [462, 0]
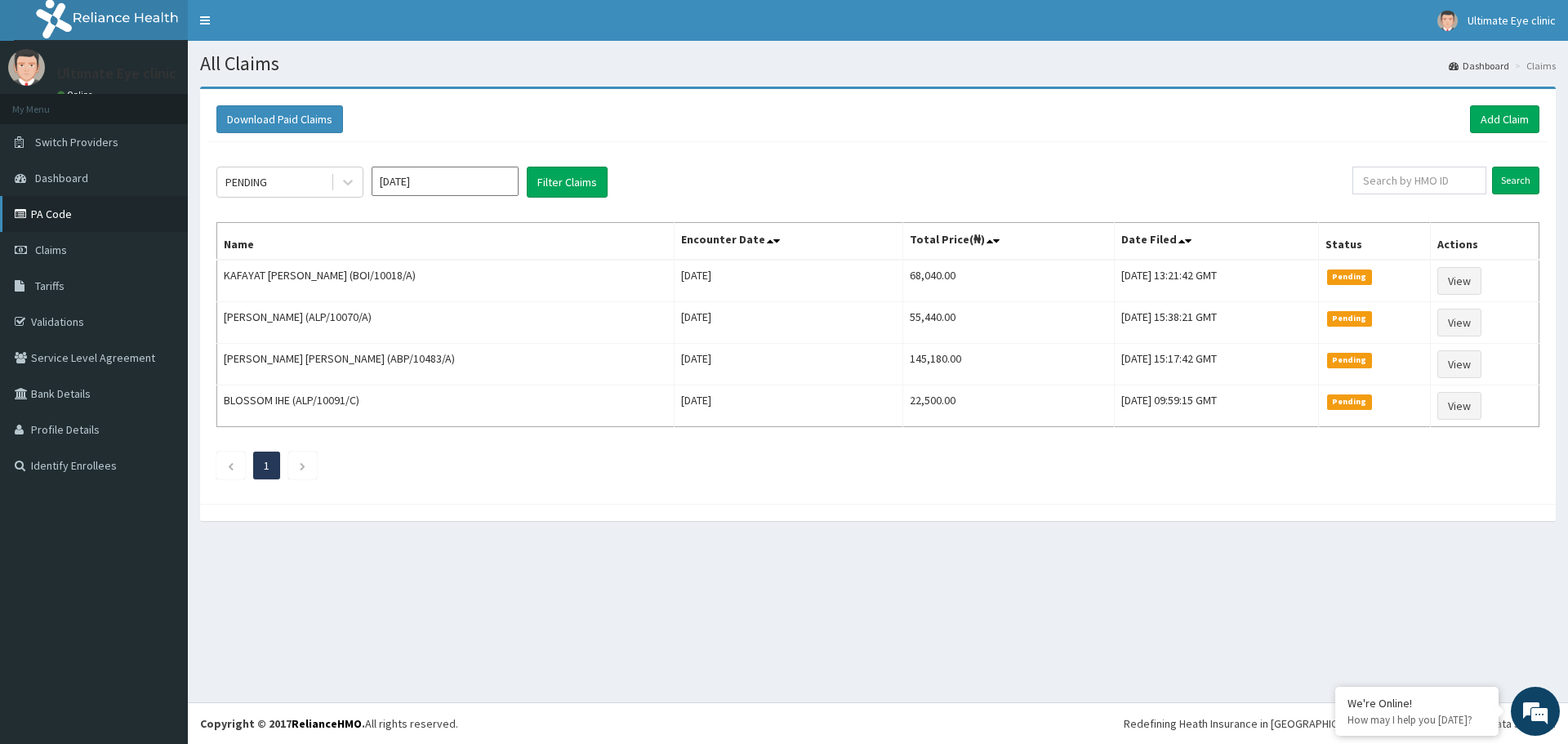
click at [74, 215] on link "PA Code" at bounding box center [94, 214] width 188 height 35
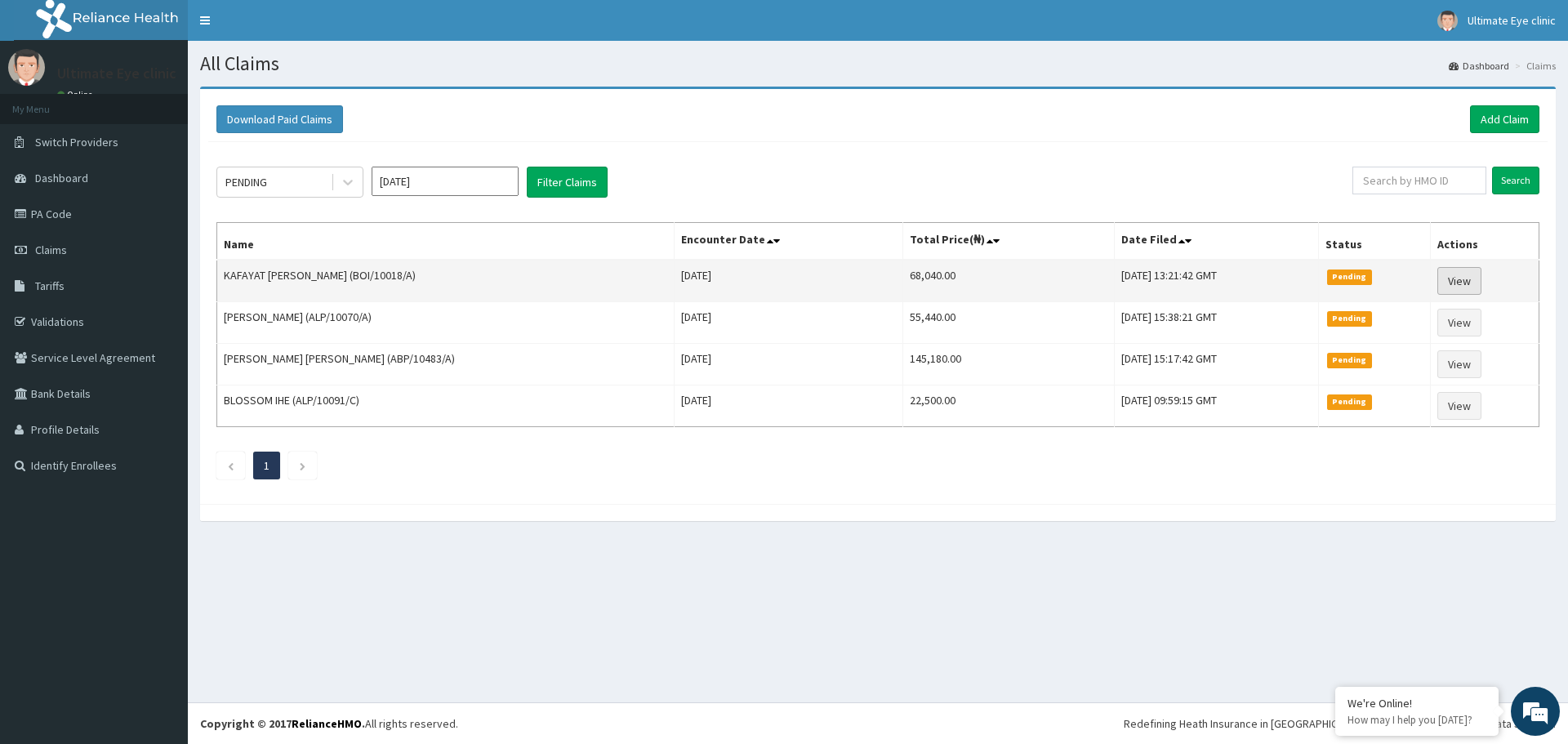
click at [1463, 270] on link "View" at bounding box center [1459, 281] width 44 height 28
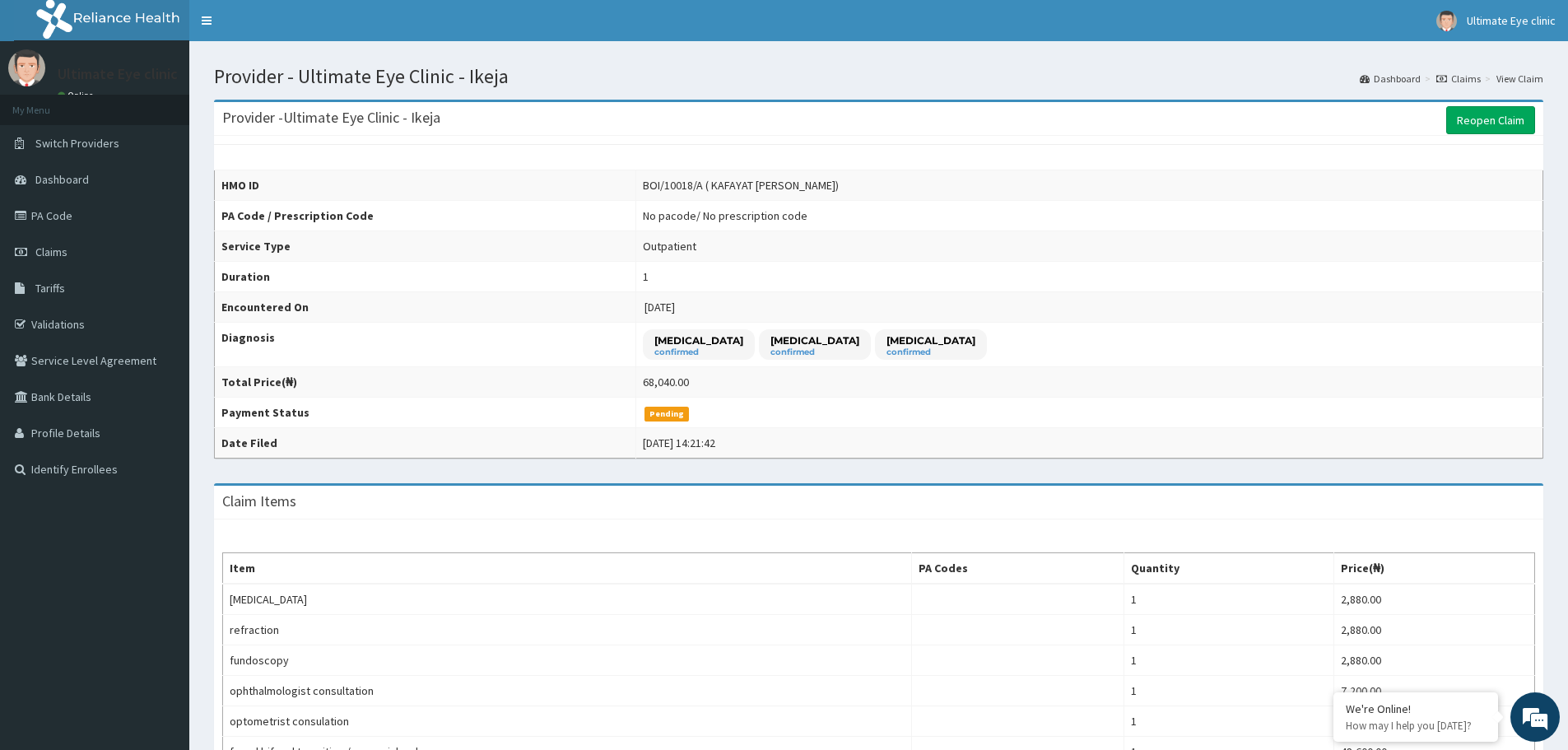
drag, startPoint x: 0, startPoint y: 0, endPoint x: 1464, endPoint y: 280, distance: 1490.5
click at [1464, 280] on td "1" at bounding box center [1089, 276] width 907 height 31
